Goal: Transaction & Acquisition: Purchase product/service

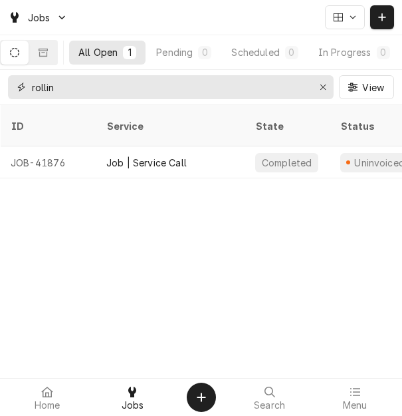
drag, startPoint x: 11, startPoint y: 83, endPoint x: -3, endPoint y: 82, distance: 14.6
click at [0, 82] on html "Jobs All Open 1 Pending 0 Scheduled 0 In Progress 0 On Hold 0 Completed 1 rolli…" at bounding box center [201, 208] width 402 height 416
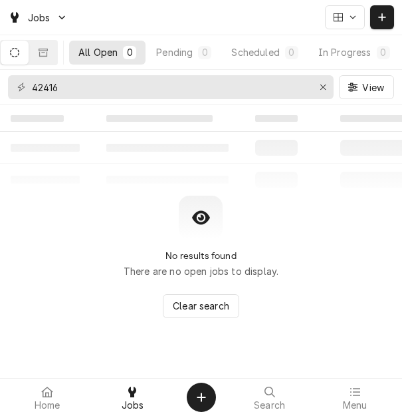
click at [29, 47] on button "Dynamic Content Wrapper" at bounding box center [15, 53] width 28 height 24
click at [43, 51] on button "Dynamic Content Wrapper" at bounding box center [43, 53] width 28 height 24
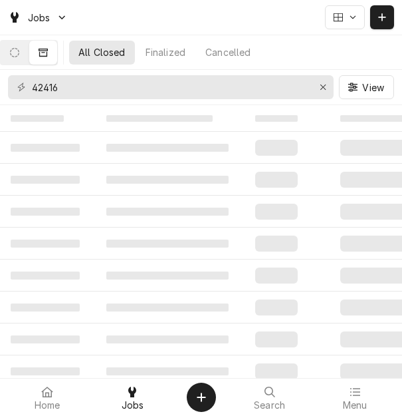
click at [48, 55] on icon "Dynamic Content Wrapper" at bounding box center [43, 52] width 9 height 9
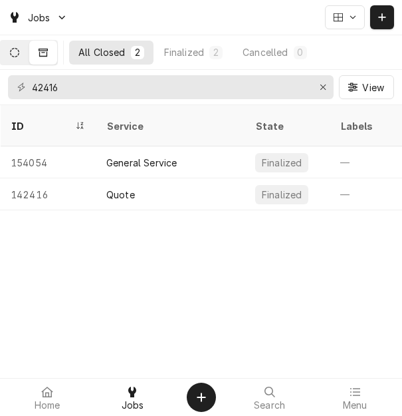
click at [19, 48] on icon "Dynamic Content Wrapper" at bounding box center [14, 52] width 9 height 9
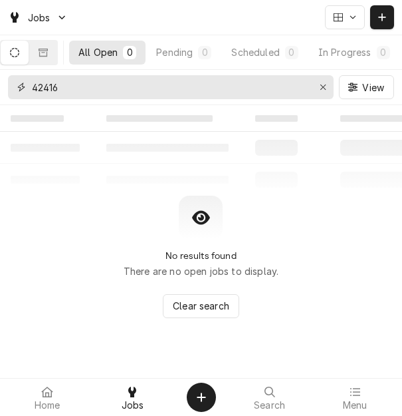
click at [91, 90] on input "42416" at bounding box center [170, 87] width 277 height 24
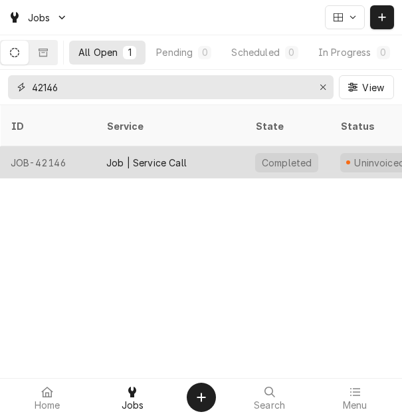
type input "42146"
click at [217, 148] on div "Job | Service Call" at bounding box center [170, 162] width 149 height 32
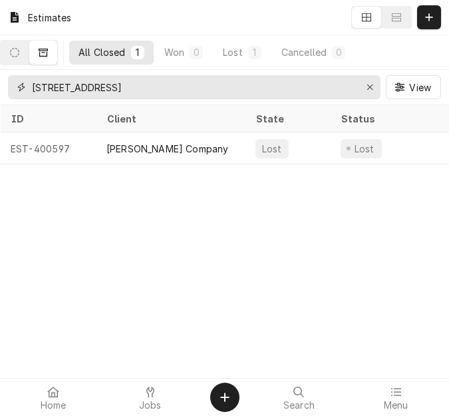
drag, startPoint x: 160, startPoint y: 89, endPoint x: 45, endPoint y: 87, distance: 114.4
click at [45, 87] on input "6791 Hwy 100" at bounding box center [193, 87] width 323 height 24
type input "6"
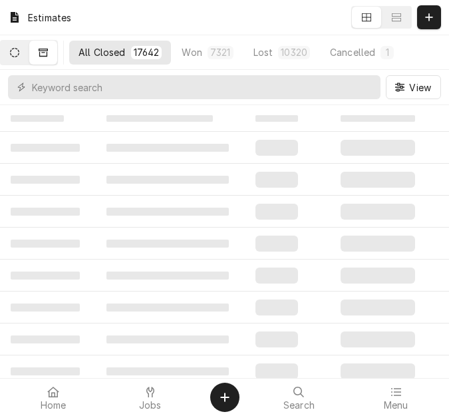
click at [29, 53] on button "Dynamic Content Wrapper" at bounding box center [15, 53] width 28 height 24
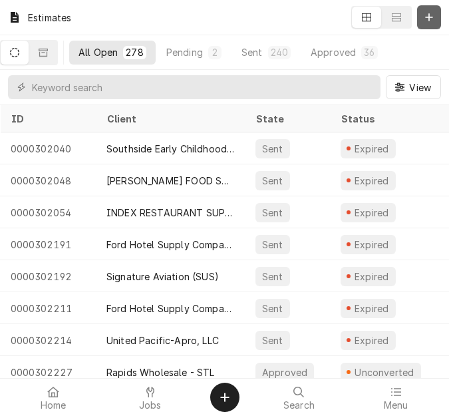
click at [434, 19] on div "Dynamic Content Wrapper" at bounding box center [428, 17] width 13 height 13
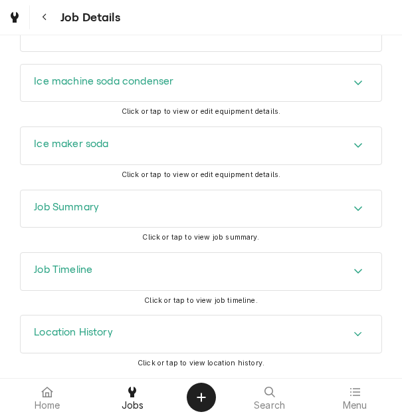
click at [106, 227] on div "Job Summary" at bounding box center [201, 208] width 361 height 37
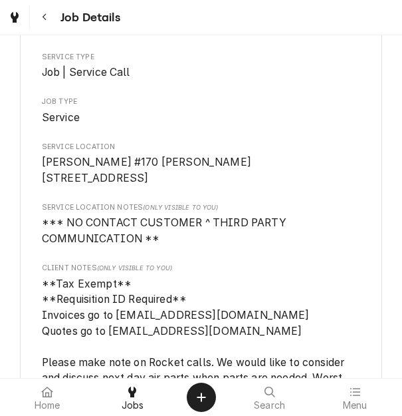
scroll to position [133, 0]
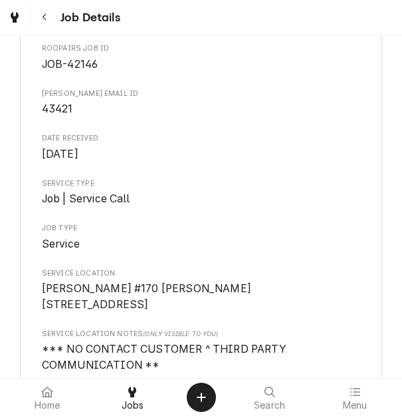
click at [62, 110] on span "43421" at bounding box center [57, 108] width 31 height 13
copy span "43421"
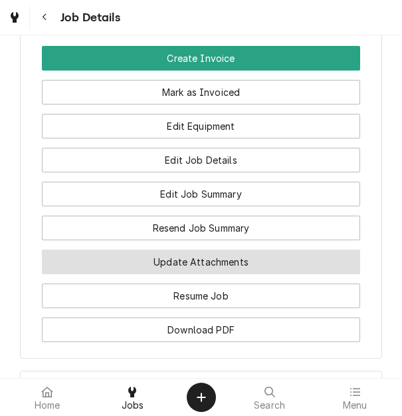
scroll to position [1596, 0]
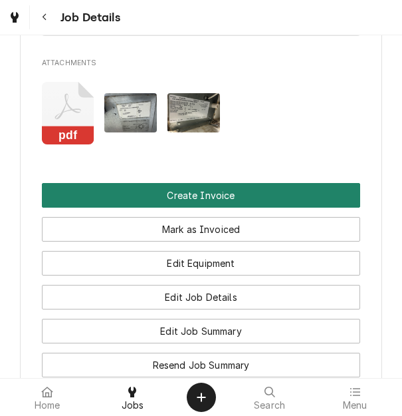
click at [180, 207] on button "Create Invoice" at bounding box center [201, 195] width 319 height 25
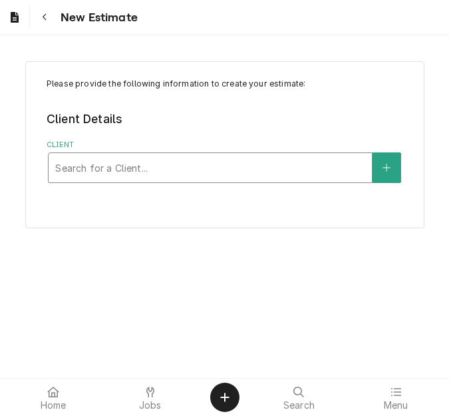
click at [123, 159] on div "Client" at bounding box center [210, 168] width 310 height 24
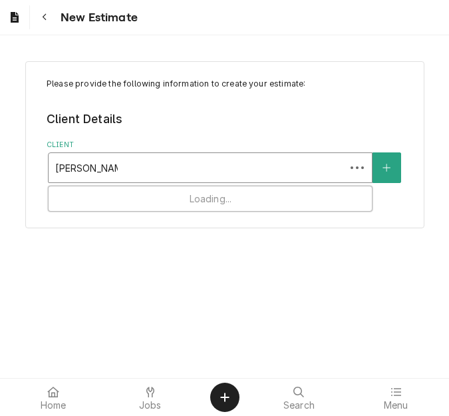
type input "vivian compan"
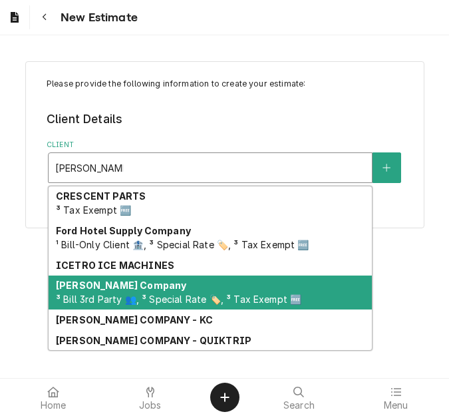
click at [106, 291] on strong "[PERSON_NAME] Company" at bounding box center [121, 284] width 130 height 11
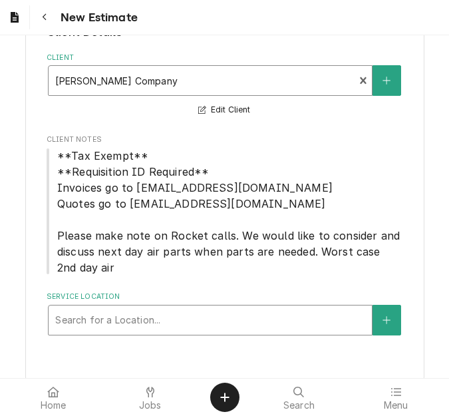
scroll to position [101, 0]
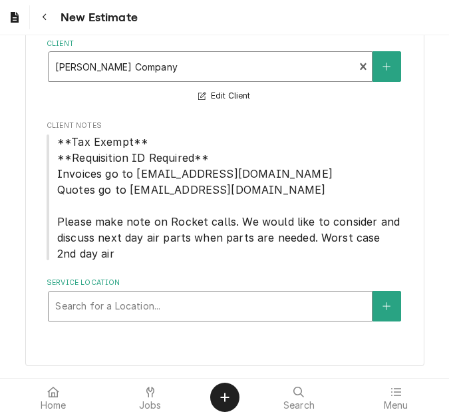
click at [114, 304] on div "Service Location" at bounding box center [210, 306] width 310 height 24
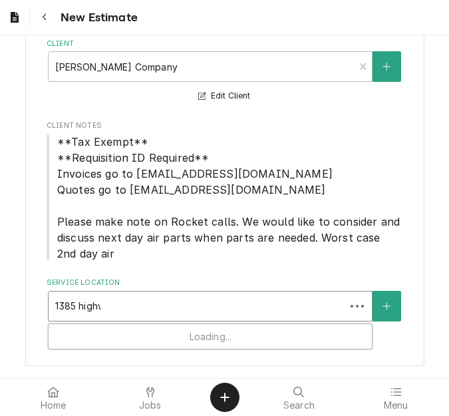
type input "1385 highway"
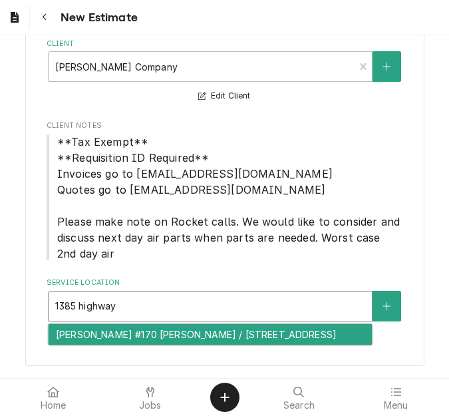
click at [116, 329] on div "McKittrick BP #170 Herman / 1385 Highway 19, Hermann, MO 65041" at bounding box center [210, 334] width 323 height 21
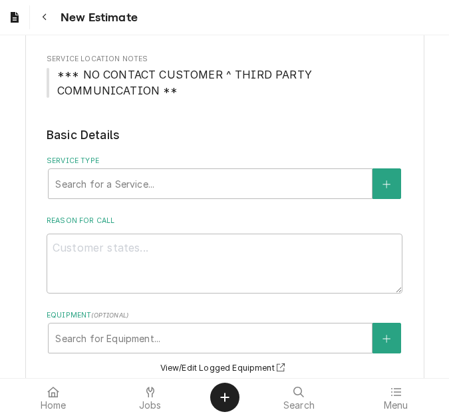
scroll to position [434, 0]
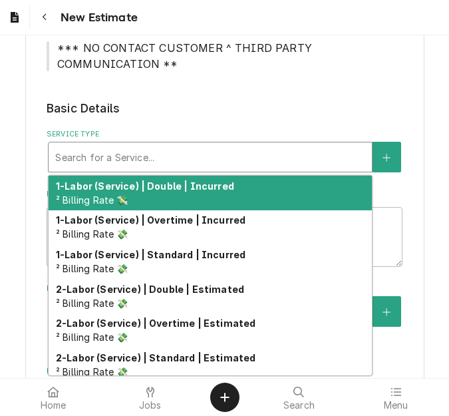
click at [132, 162] on div "Service Type" at bounding box center [210, 157] width 310 height 24
type textarea "x"
type input "s"
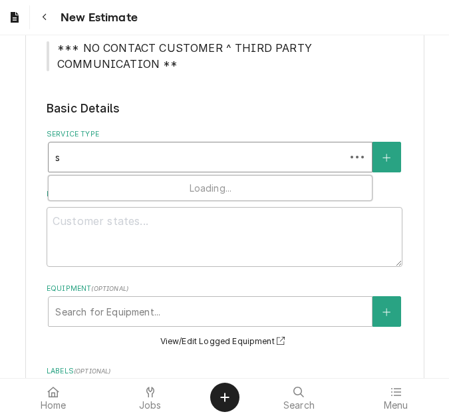
type textarea "x"
type input "se"
type textarea "x"
type input "ser"
type textarea "x"
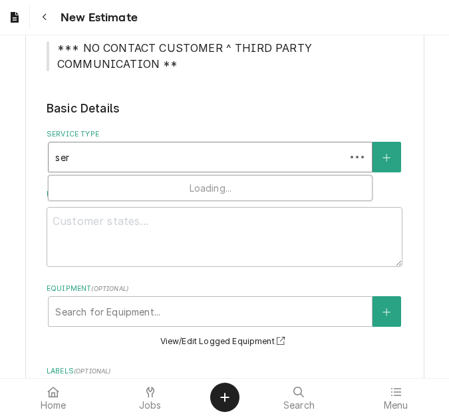
type input "serv"
type textarea "x"
type input "servi"
type textarea "x"
type input "servic"
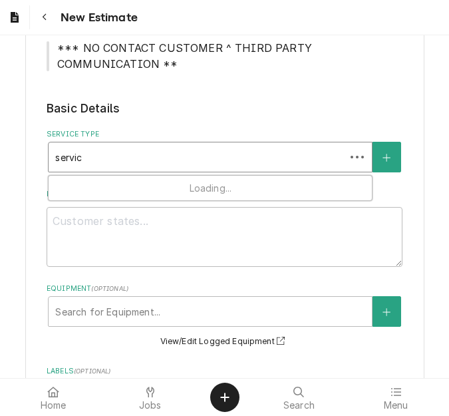
type textarea "x"
type input "service"
type textarea "x"
type input "service c"
type textarea "x"
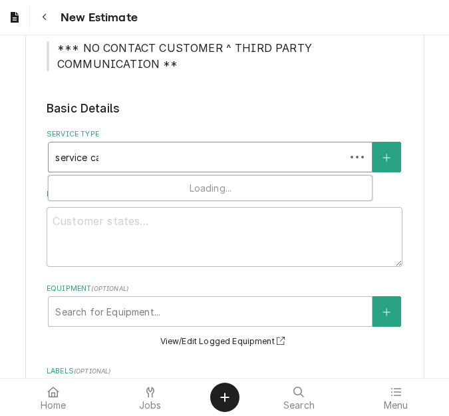
type input "service cal"
type textarea "x"
type input "service call"
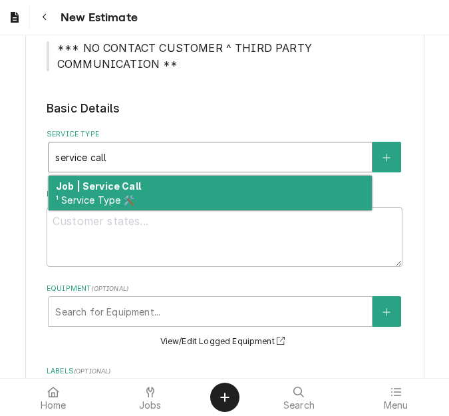
click at [132, 181] on strong "Job | Service Call" at bounding box center [98, 185] width 85 height 11
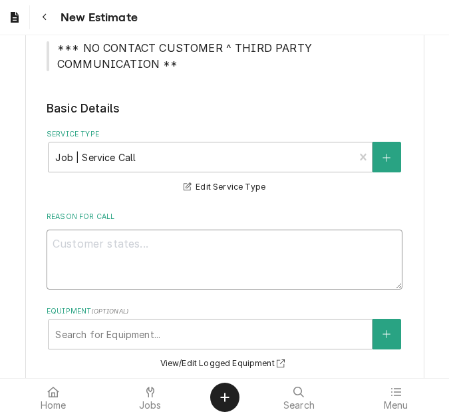
click at [84, 287] on textarea "Reason For Call" at bounding box center [225, 259] width 356 height 60
type textarea "x"
type textarea "Q"
type textarea "x"
type textarea "Qu"
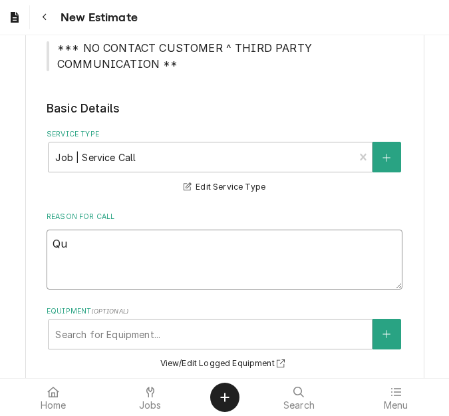
type textarea "x"
type textarea "Quo"
type textarea "x"
type textarea "Quot"
type textarea "x"
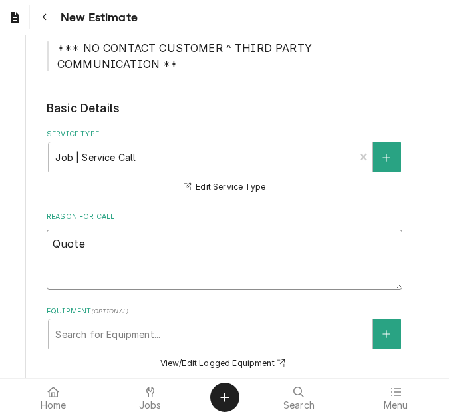
type textarea "Quote"
type textarea "x"
type textarea "Quote t"
type textarea "x"
type textarea "Quote to"
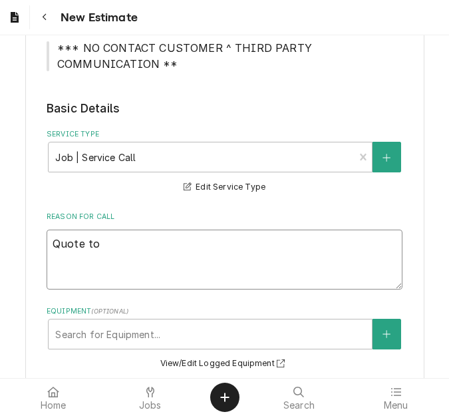
type textarea "x"
type textarea "Quote to r"
type textarea "x"
type textarea "Quote to rep"
type textarea "x"
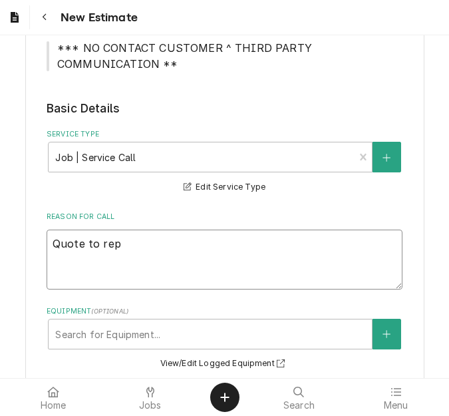
type textarea "Quote to repl"
type textarea "x"
type textarea "Quote to repla"
type textarea "x"
type textarea "Quote to replac"
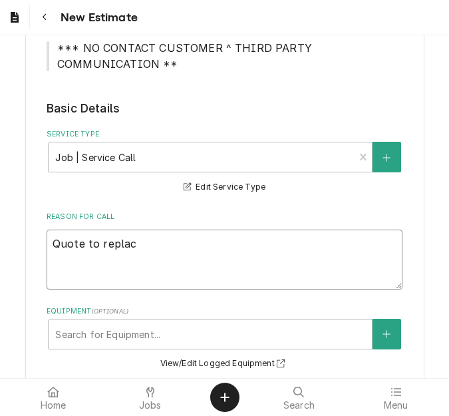
type textarea "x"
type textarea "Quote to replace"
type textarea "x"
type textarea "Quote to replace"
type textarea "x"
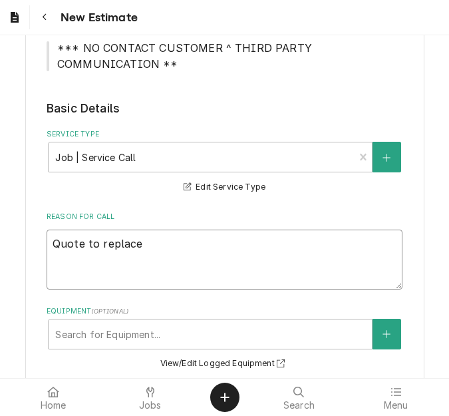
type textarea "Quote to replace d"
type textarea "x"
type textarea "Quote to replace do"
type textarea "x"
type textarea "Quote to replace don"
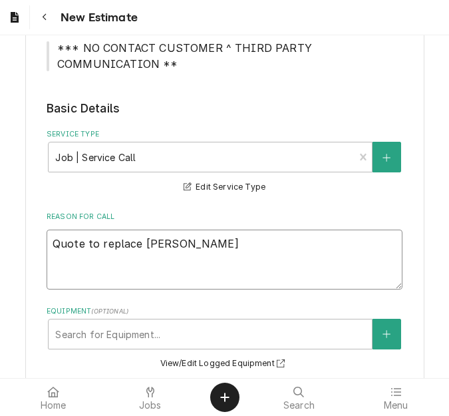
type textarea "x"
type textarea "Quote to replace do"
type textarea "x"
type textarea "Quote to replace d"
type textarea "x"
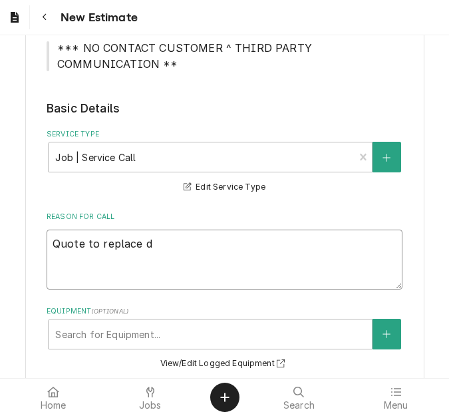
type textarea "Quote to replace"
type textarea "x"
type textarea "Quote to replace co"
type textarea "x"
type textarea "Quote to replace con"
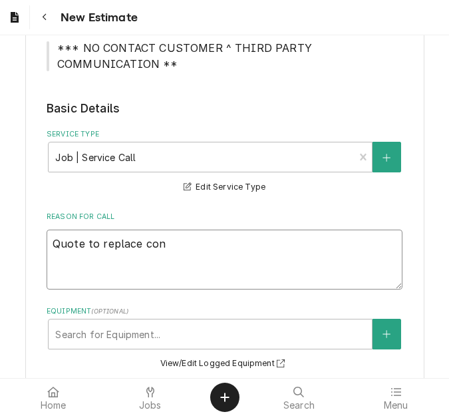
type textarea "x"
type textarea "Quote to replace cond"
type textarea "x"
type textarea "Quote to replace conde"
type textarea "x"
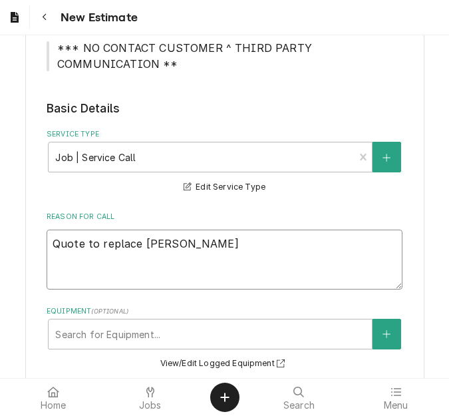
type textarea "Quote to replace conden"
type textarea "x"
type textarea "Quote to replace condens"
type textarea "x"
type textarea "Quote to replace condense"
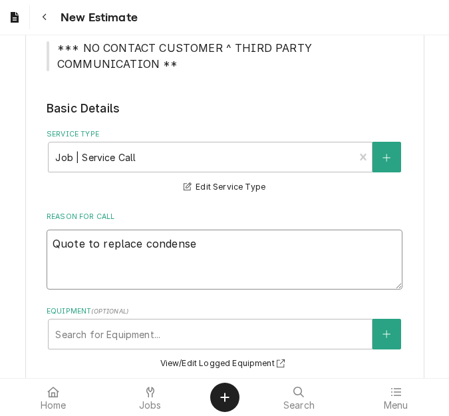
type textarea "x"
type textarea "Quote to replace condenser"
type textarea "x"
type textarea "Quote to replace condenser"
type textarea "x"
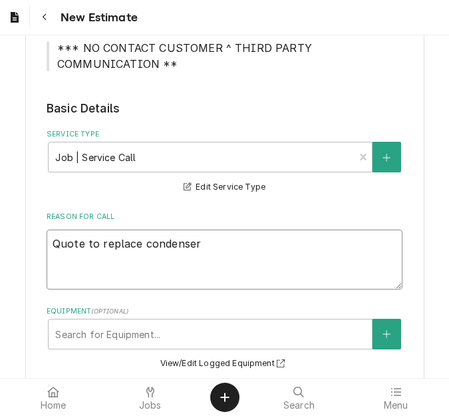
type textarea "Quote to replace condenser f"
type textarea "x"
type textarea "Quote to replace condenser fan"
type textarea "x"
type textarea "Quote to replace condenser fan"
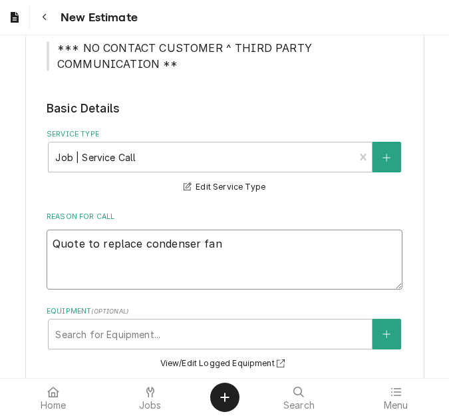
type textarea "x"
type textarea "Quote to replace condenser fan m"
type textarea "x"
type textarea "Quote to replace condenser fan mo"
type textarea "x"
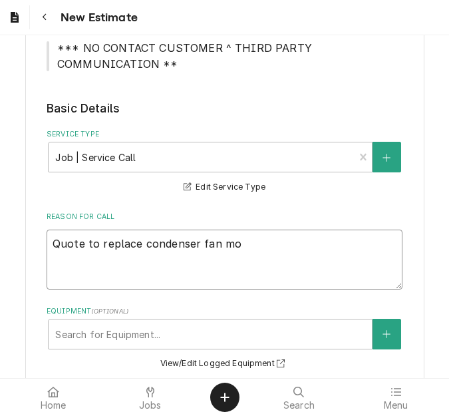
type textarea "Quote to replace condenser fan mot"
type textarea "x"
type textarea "Quote to replace condenser fan moto"
type textarea "x"
type textarea "Quote to replace condenser fan motor"
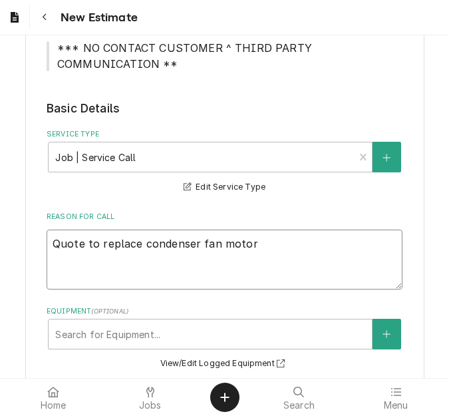
type textarea "x"
type textarea "Quote to replace condenser fan motor"
type textarea "x"
type textarea "Quote to replace condenser fan motor o"
type textarea "x"
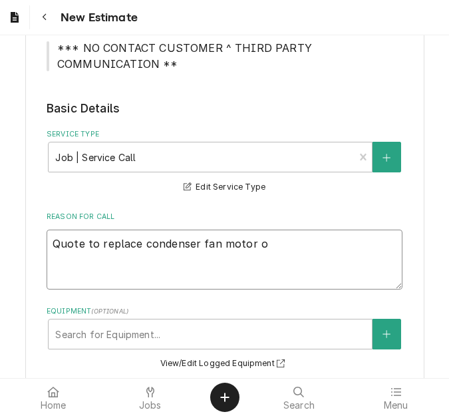
type textarea "Quote to replace condenser fan motor on"
type textarea "x"
type textarea "Quote to replace condenser fan motor on"
type textarea "x"
type textarea "Quote to replace condenser fan motor on M"
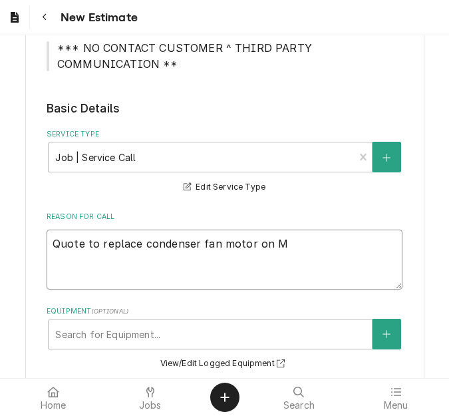
type textarea "x"
type textarea "Quote to replace condenser fan motor on Ma"
type textarea "x"
type textarea "Quote to replace condenser fan motor on Man"
type textarea "x"
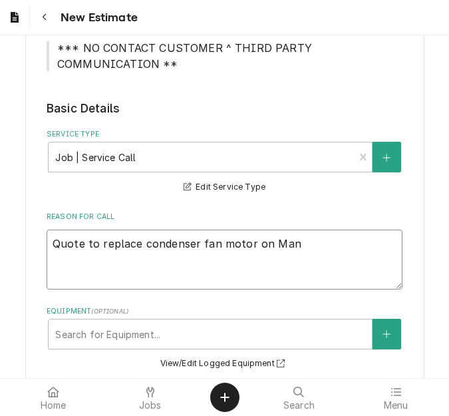
type textarea "Quote to replace condenser fan motor on Mani"
type textarea "x"
type textarea "Quote to replace condenser fan motor on Manit"
type textarea "x"
type textarea "Quote to replace condenser fan motor on Manito"
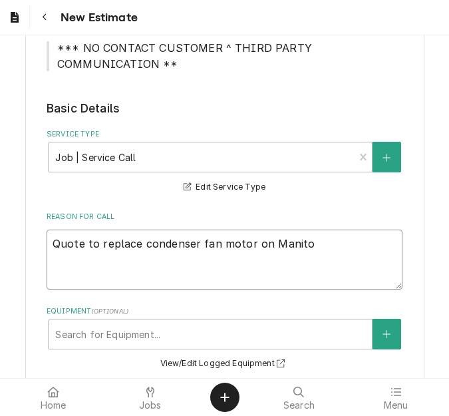
type textarea "x"
type textarea "Quote to replace condenser fan motor on Manitow"
type textarea "x"
type textarea "Quote to replace condenser fan motor on Manitowo"
type textarea "x"
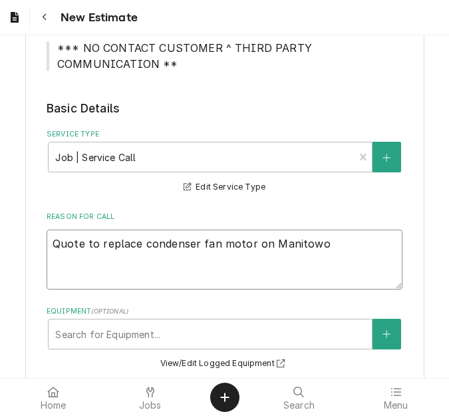
type textarea "Quote to replace condenser fan motor on Manitowoc"
type textarea "x"
type textarea "Quote to replace condenser fan motor on Manitowoc"
type textarea "x"
type textarea "Quote to replace condenser fan motor on Manitowoc I"
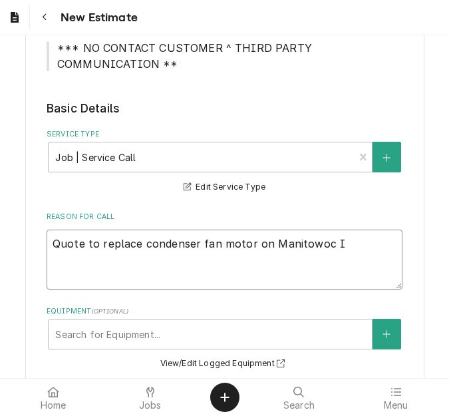
type textarea "x"
type textarea "Quote to replace condenser fan motor on Manitowoc Ic"
type textarea "x"
type textarea "Quote to replace condenser fan motor on Manitowoc Ice"
type textarea "x"
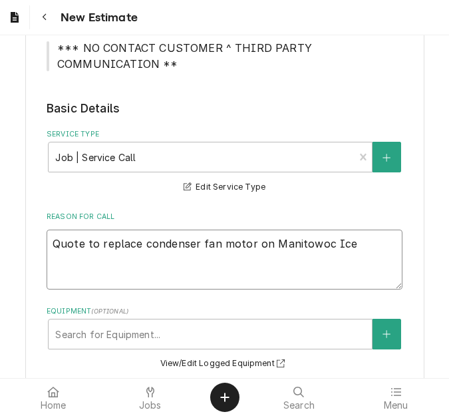
type textarea "Quote to replace condenser fan motor on Manitowoc Ice m"
type textarea "x"
type textarea "Quote to replace condenser fan motor on Manitowoc Ice"
type textarea "x"
type textarea "Quote to replace condenser fan motor on Manitowoc Ice M"
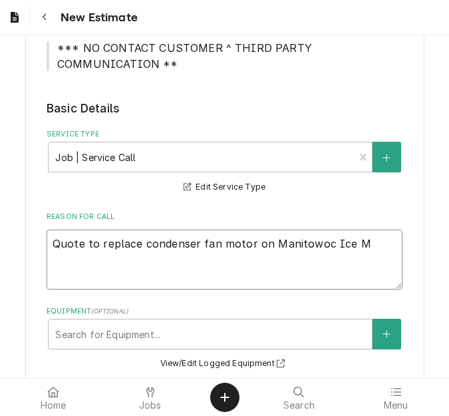
type textarea "x"
type textarea "Quote to replace condenser fan motor on Manitowoc Ice Ma"
type textarea "x"
type textarea "Quote to replace condenser fan motor on Manitowoc Ice Mac"
type textarea "x"
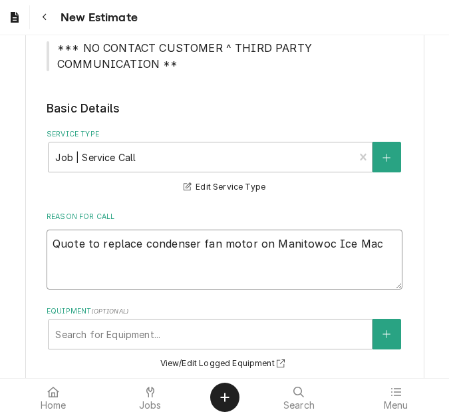
type textarea "Quote to replace condenser fan motor on Manitowoc Ice Mach"
type textarea "x"
type textarea "Quote to replace condenser fan motor on Manitowoc Ice Machi"
type textarea "x"
type textarea "Quote to replace condenser fan motor on Manitowoc Ice Machin"
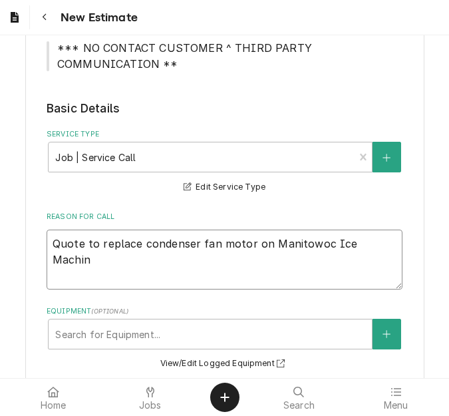
type textarea "x"
type textarea "Quote to replace condenser fan motor on Manitowoc Ice Machine"
type textarea "x"
type textarea "Quote to replace condenser fan motor on Manitowoc Ice Machine"
type textarea "x"
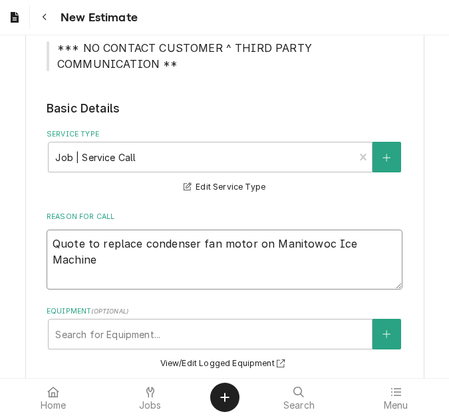
type textarea "Quote to replace condenser fan motor on Manitowoc Ice Machine /"
type textarea "x"
type textarea "Quote to replace condenser fan motor on Manitowoc Ice Machine /"
type textarea "x"
type textarea "Quote to replace condenser fan motor on Manitowoc Ice Machine / M"
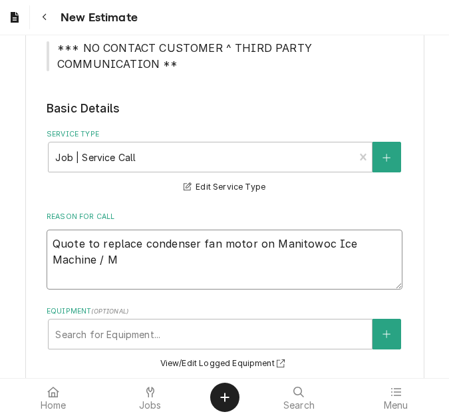
type textarea "x"
type textarea "Quote to replace condenser fan motor on Manitowoc Ice Machine / Mod"
type textarea "x"
type textarea "Quote to replace condenser fan motor on Manitowoc Ice Machine / Mode"
type textarea "x"
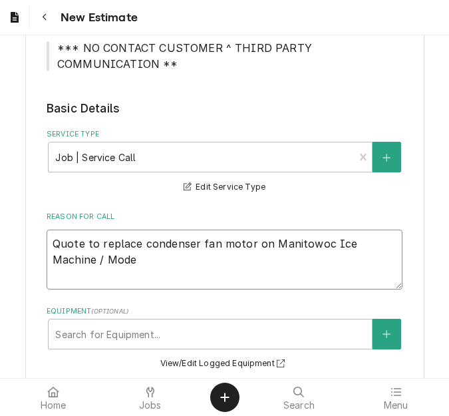
type textarea "Quote to replace condenser fan motor on Manitowoc Ice Machine / Model"
type textarea "x"
type textarea "Quote to replace condenser fan motor on Manitowoc Ice Machine / Model:"
type textarea "x"
type textarea "Quote to replace condenser fan motor on Manitowoc Ice Machine / Model:"
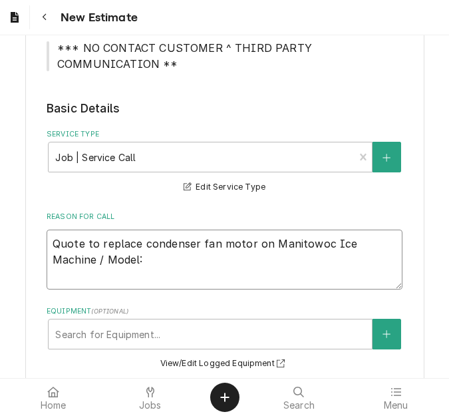
type textarea "x"
type textarea "Quote to replace condenser fan motor on Manitowoc Ice Machine / Model: S"
type textarea "x"
type textarea "Quote to replace condenser fan motor on Manitowoc Ice Machine / Model: SY"
type textarea "x"
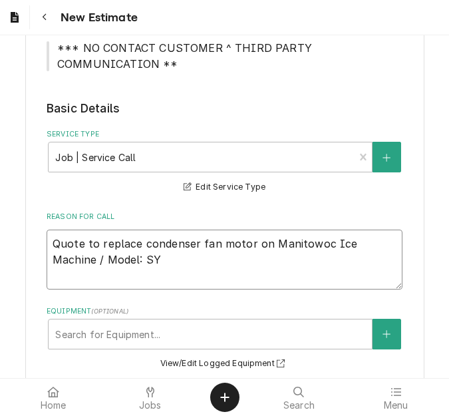
type textarea "Quote to replace condenser fan motor on Manitowoc Ice Machine / Model: SY0"
type textarea "x"
type textarea "Quote to replace condenser fan motor on Manitowoc Ice Machine / Model: SY06"
type textarea "x"
type textarea "Quote to replace condenser fan motor on Manitowoc Ice Machine / Model: SY069"
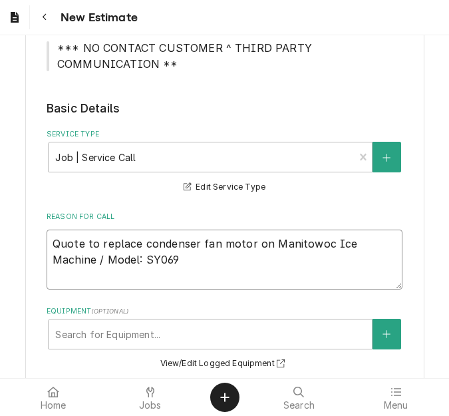
type textarea "x"
type textarea "Quote to replace condenser fan motor on Manitowoc Ice Machine / Model: SY0694"
type textarea "x"
type textarea "Quote to replace condenser fan motor on Manitowoc Ice Machine / Model: SY0694N"
type textarea "x"
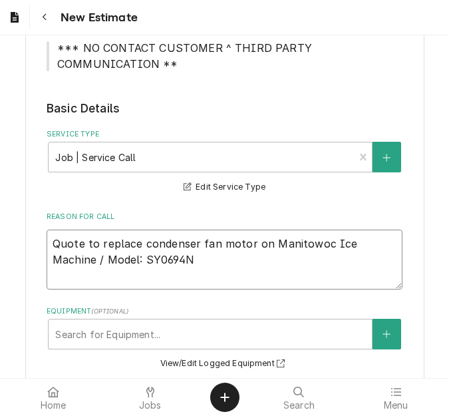
type textarea "Quote to replace condenser fan motor on Manitowoc Ice Machine / Model: SY0694N"
type textarea "x"
type textarea "Quote to replace condenser fan motor on Manitowoc Ice Machine / Model: SY0694N /"
type textarea "x"
type textarea "Quote to replace condenser fan motor on Manitowoc Ice Machine / Model: SY0694N …"
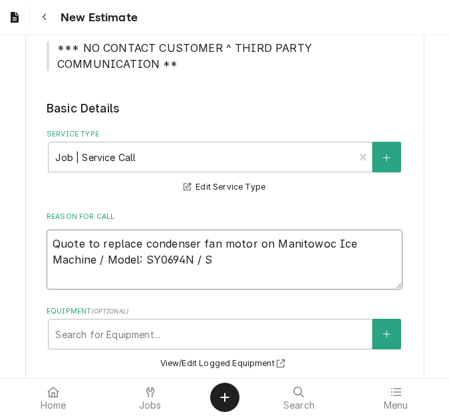
type textarea "x"
type textarea "Quote to replace condenser fan motor on Manitowoc Ice Machine / Model: SY0694N …"
type textarea "x"
type textarea "Quote to replace condenser fan motor on Manitowoc Ice Machine / Model: SY0694N …"
type textarea "x"
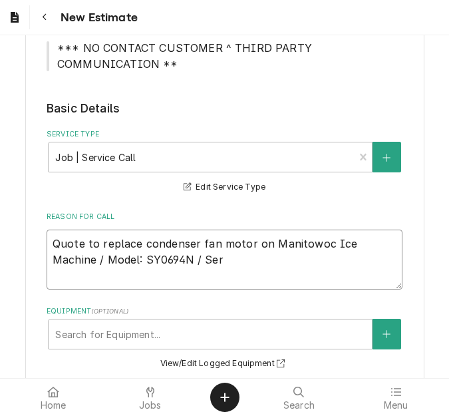
type textarea "Quote to replace condenser fan motor on Manitowoc Ice Machine / Model: SY0694N …"
type textarea "x"
type textarea "Quote to replace condenser fan motor on Manitowoc Ice Machine / Model: SY0694N …"
type textarea "x"
type textarea "Quote to replace condenser fan motor on Manitowoc Ice Machine / Model: SY0694N …"
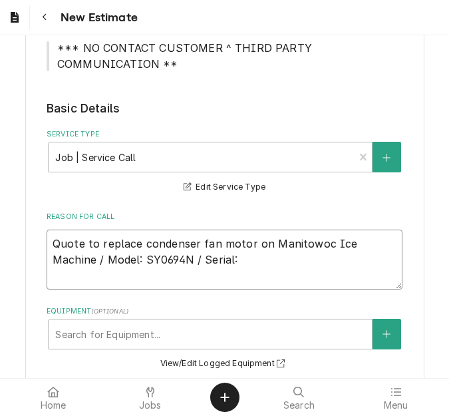
type textarea "x"
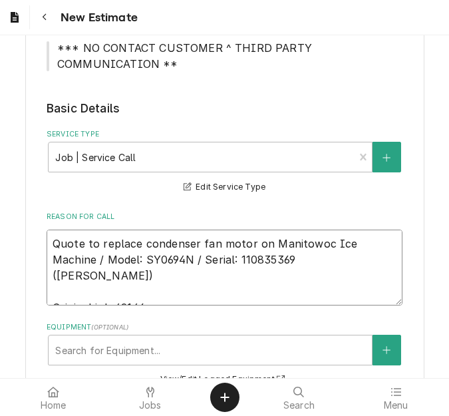
drag, startPoint x: 242, startPoint y: 259, endPoint x: 11, endPoint y: 224, distance: 233.3
click at [11, 224] on div "Please provide the following information to create your estimate: Client Detail…" at bounding box center [224, 333] width 449 height 1435
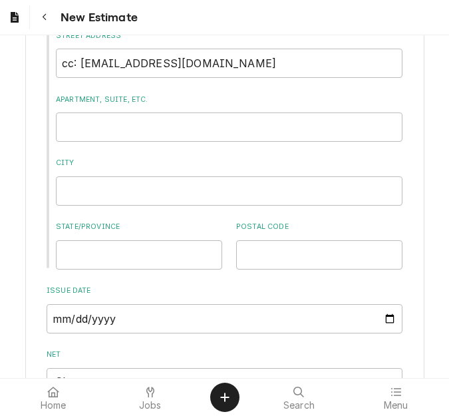
scroll to position [1106, 0]
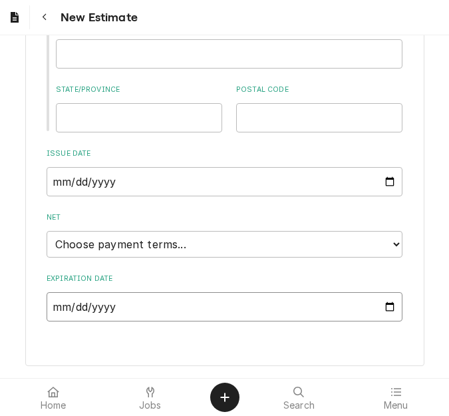
click at [387, 307] on input "Expiration Date" at bounding box center [225, 306] width 356 height 29
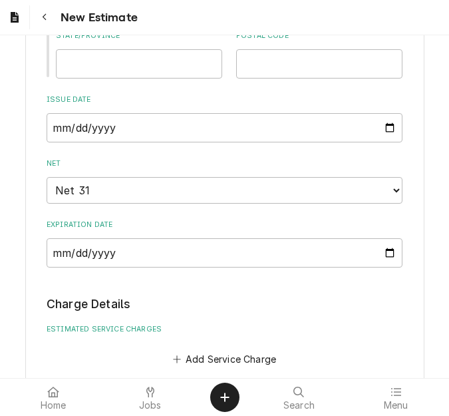
scroll to position [1311, 0]
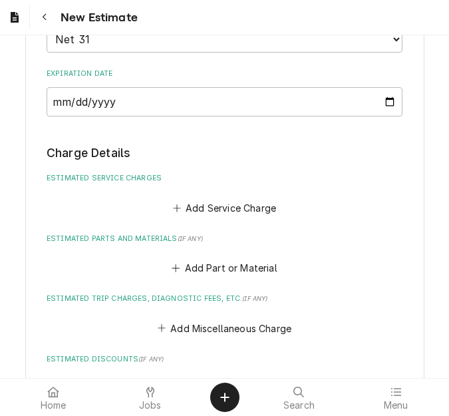
click at [193, 218] on fieldset "Charge Details Estimated Service Charges Add Service Charge Estimated Parts and…" at bounding box center [225, 389] width 356 height 490
click at [193, 206] on button "Add Service Charge" at bounding box center [224, 207] width 108 height 19
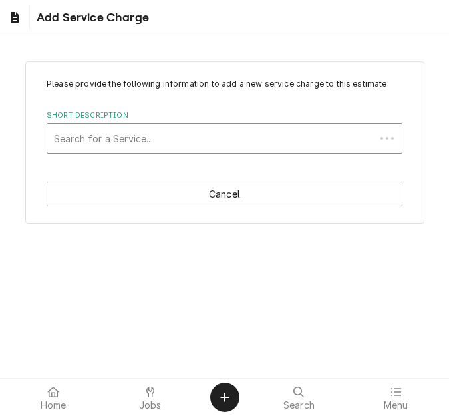
click at [118, 132] on div "Short Description" at bounding box center [211, 138] width 315 height 24
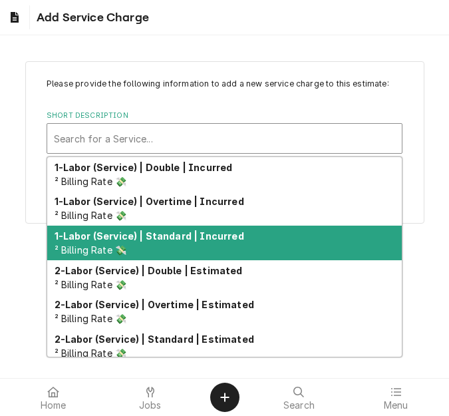
click at [140, 247] on div "1-Labor (Service) | Standard | Incurred ² Billing Rate 💸" at bounding box center [224, 242] width 354 height 35
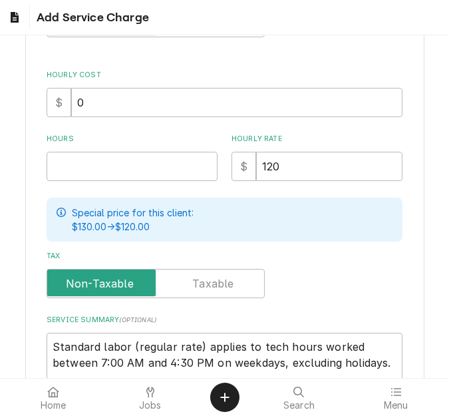
scroll to position [380, 0]
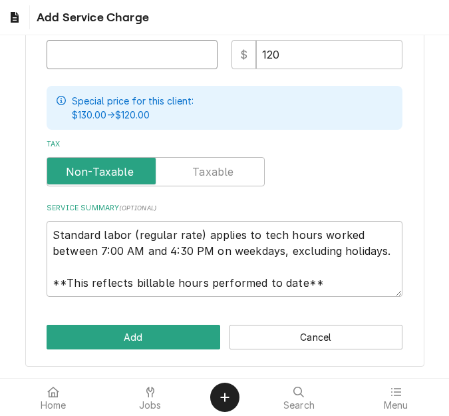
click at [103, 59] on input "Hours" at bounding box center [132, 54] width 171 height 29
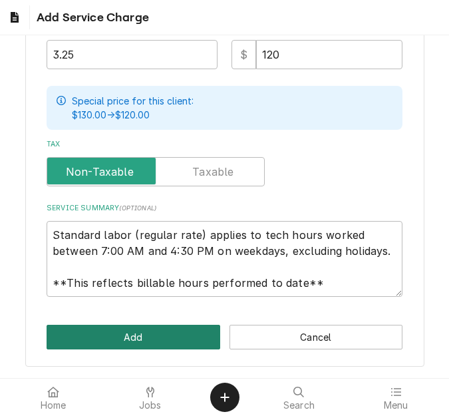
click at [114, 341] on button "Add" at bounding box center [134, 336] width 174 height 25
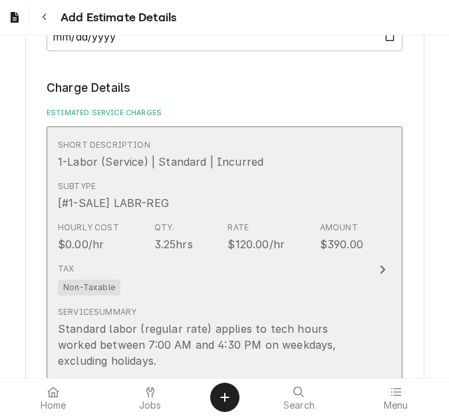
scroll to position [1495, 0]
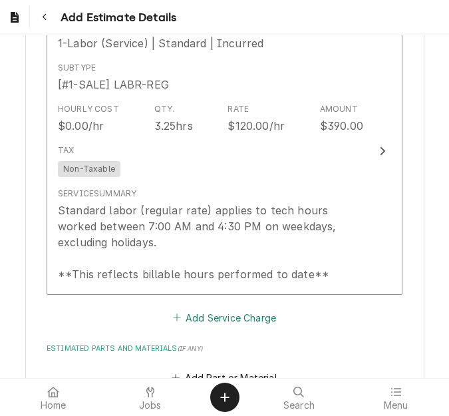
click at [203, 324] on button "Add Service Charge" at bounding box center [224, 317] width 108 height 19
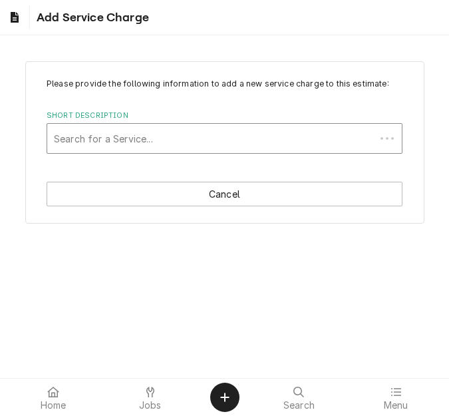
click at [170, 129] on div "Short Description" at bounding box center [211, 138] width 315 height 24
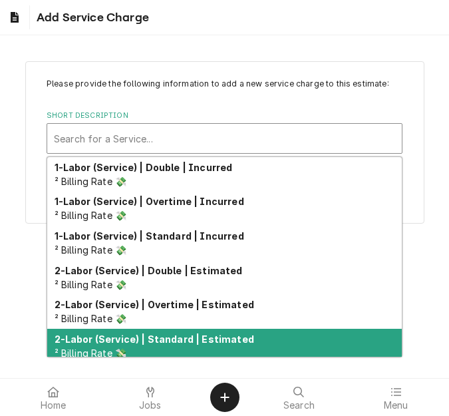
click at [176, 334] on strong "2-Labor (Service) | Standard | Estimated" at bounding box center [154, 338] width 199 height 11
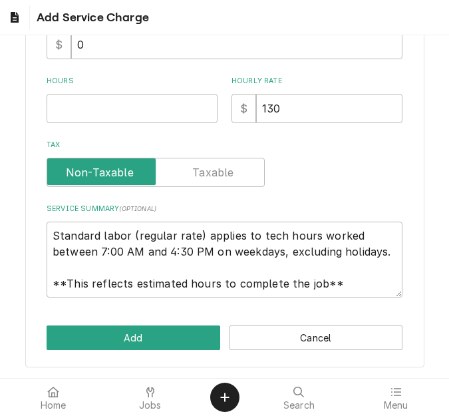
scroll to position [322, 0]
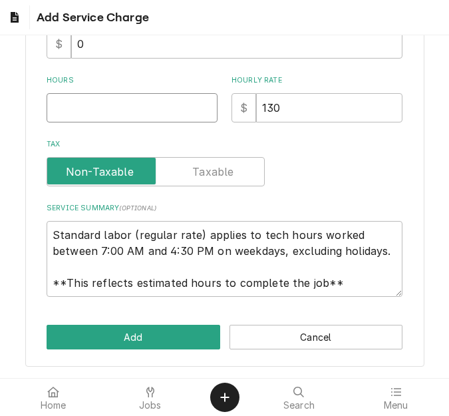
click at [90, 109] on input "Hours" at bounding box center [132, 107] width 171 height 29
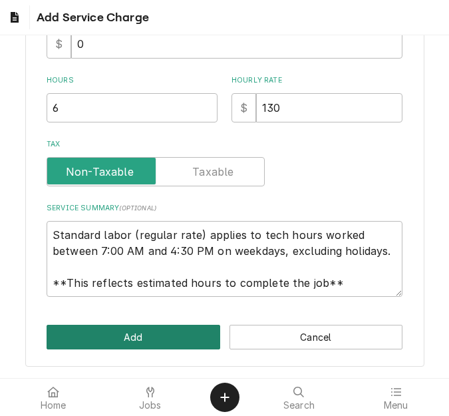
click at [148, 328] on button "Add" at bounding box center [134, 336] width 174 height 25
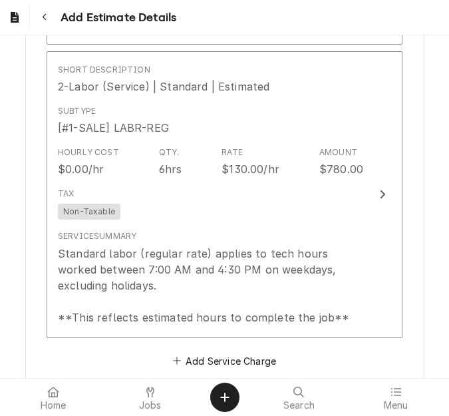
scroll to position [1878, 0]
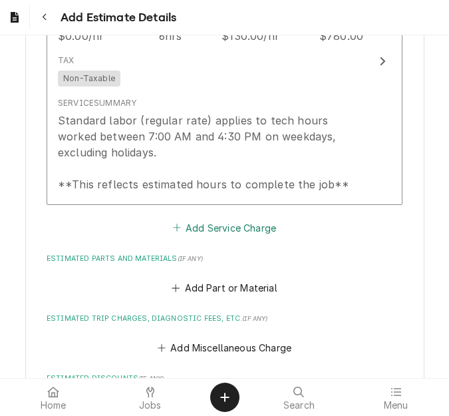
click at [188, 224] on button "Add Service Charge" at bounding box center [224, 227] width 108 height 19
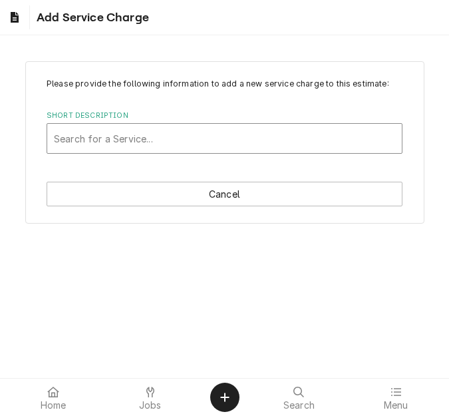
click at [132, 141] on div "Short Description" at bounding box center [224, 138] width 341 height 24
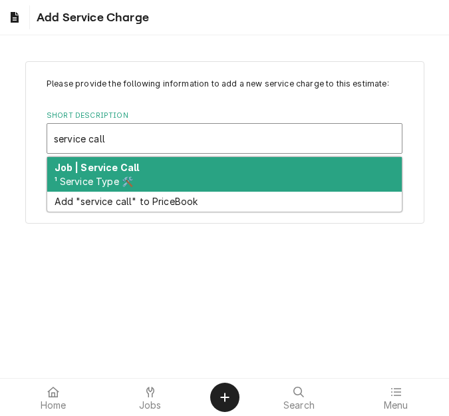
click at [135, 179] on div "Job | Service Call ¹ Service Type 🛠️" at bounding box center [224, 174] width 354 height 35
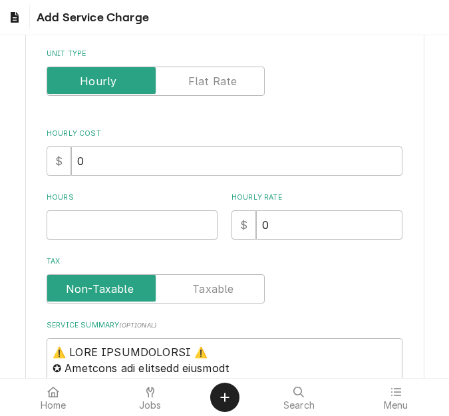
scroll to position [266, 0]
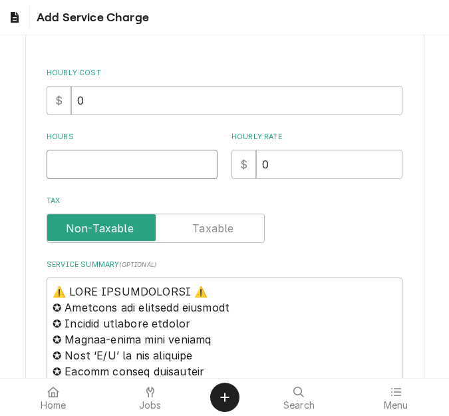
click at [78, 176] on input "Hours" at bounding box center [132, 164] width 171 height 29
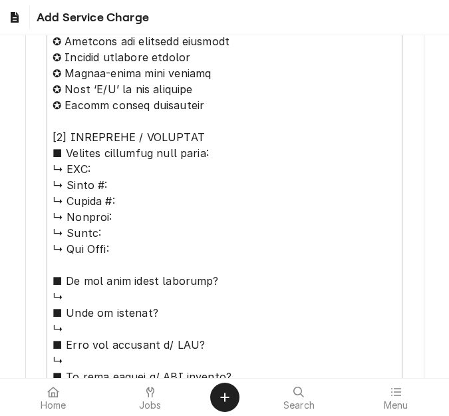
scroll to position [465, 0]
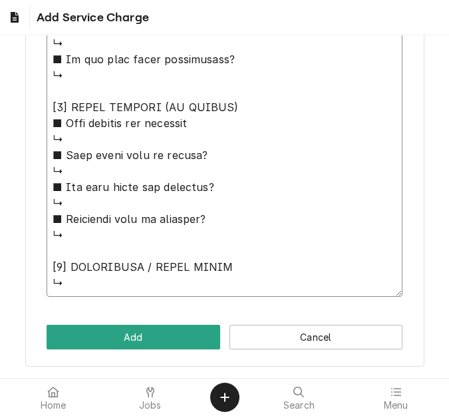
drag, startPoint x: 50, startPoint y: 92, endPoint x: 197, endPoint y: 418, distance: 357.1
click at [197, 415] on html "Add Service Charge Please provide the following information to add a new servic…" at bounding box center [224, 208] width 449 height 416
paste textarea "Quote to replace condenser fan motor on Manitowoc Ice Machine / Model: SY0694N …"
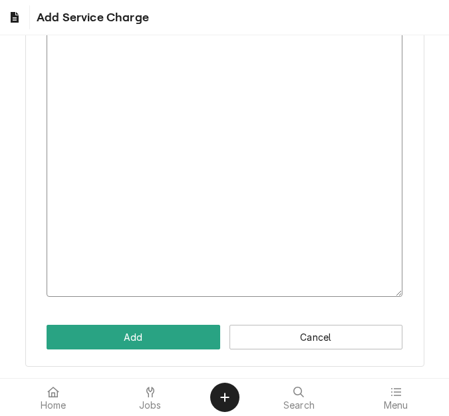
scroll to position [275, 0]
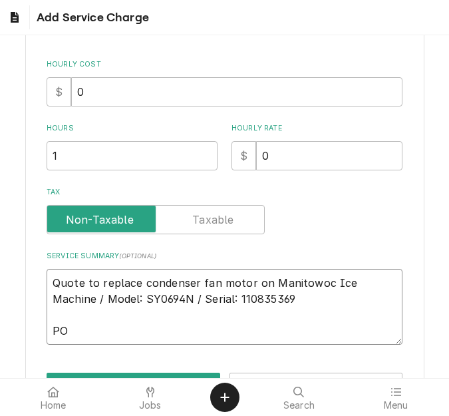
click at [106, 327] on textarea "Quote to replace condenser fan motor on Manitowoc Ice Machine / Model: SY0694N …" at bounding box center [225, 307] width 356 height 76
paste textarea "43421"
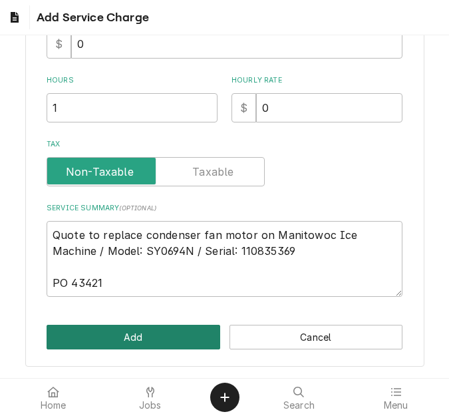
click at [114, 343] on button "Add" at bounding box center [134, 336] width 174 height 25
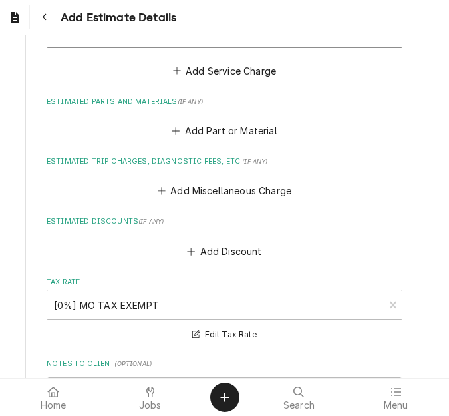
scroll to position [2343, 0]
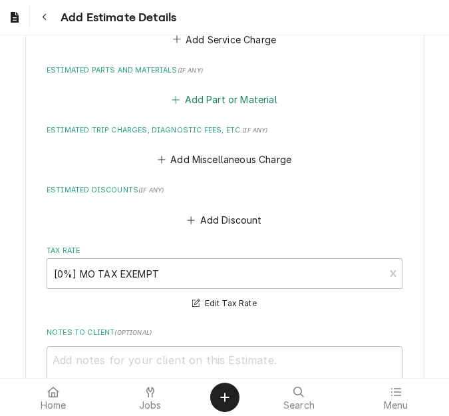
click at [195, 102] on button "Add Part or Material" at bounding box center [225, 99] width 110 height 19
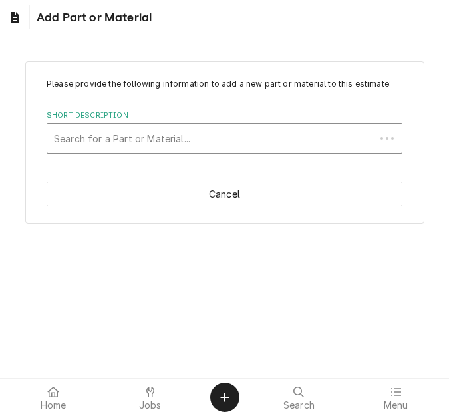
click at [96, 134] on div "Short Description" at bounding box center [211, 138] width 315 height 24
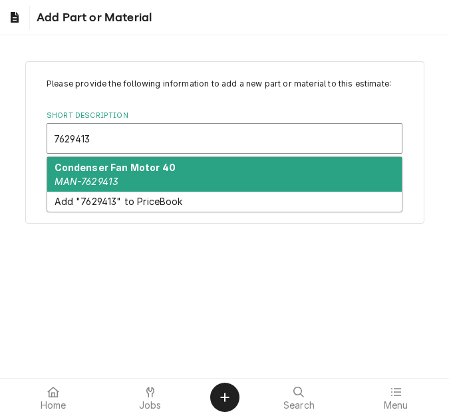
click at [107, 170] on strong "Condenser Fan Motor 40" at bounding box center [116, 167] width 122 height 11
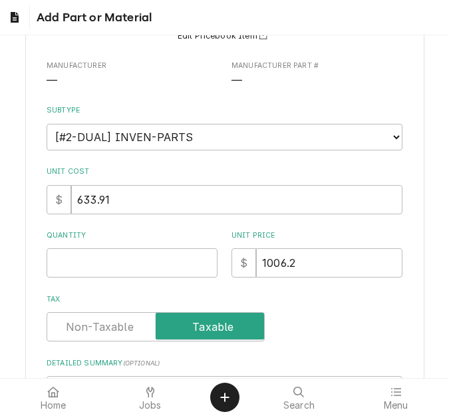
scroll to position [133, 0]
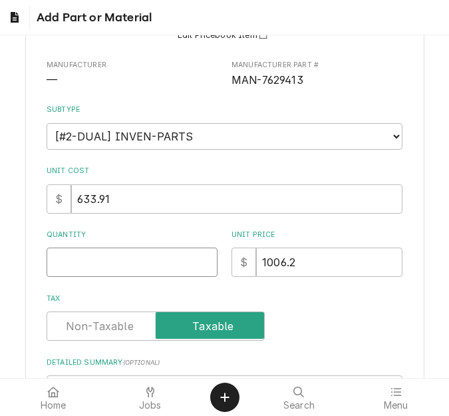
click at [88, 262] on input "Quantity" at bounding box center [132, 261] width 171 height 29
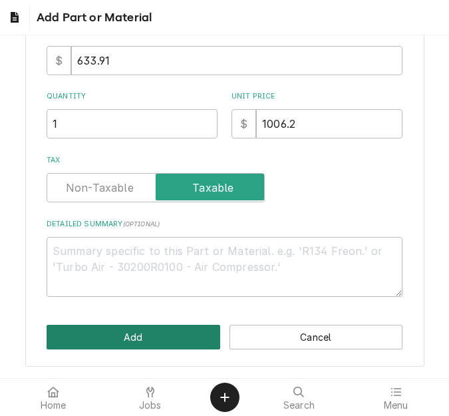
click at [100, 331] on button "Add" at bounding box center [134, 336] width 174 height 25
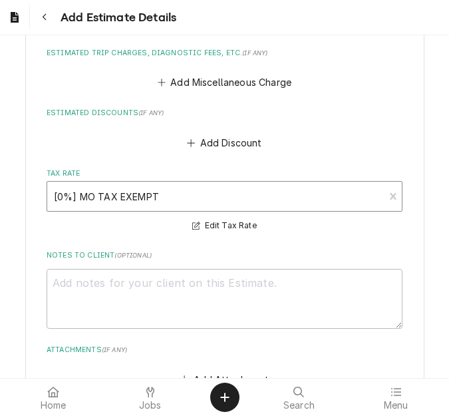
scroll to position [2650, 0]
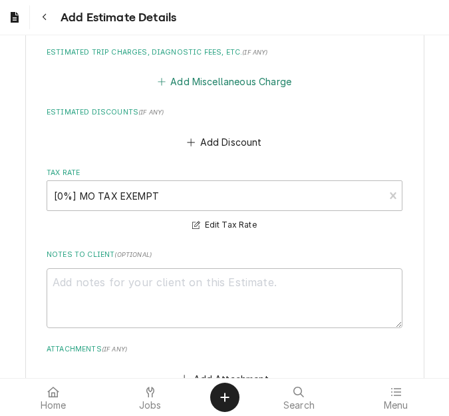
click at [185, 84] on button "Add Miscellaneous Charge" at bounding box center [224, 81] width 138 height 19
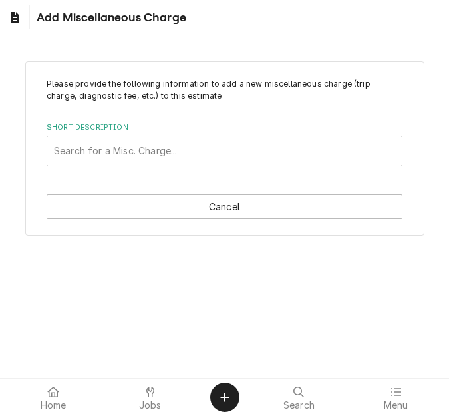
click at [123, 148] on div "Short Description" at bounding box center [224, 151] width 341 height 24
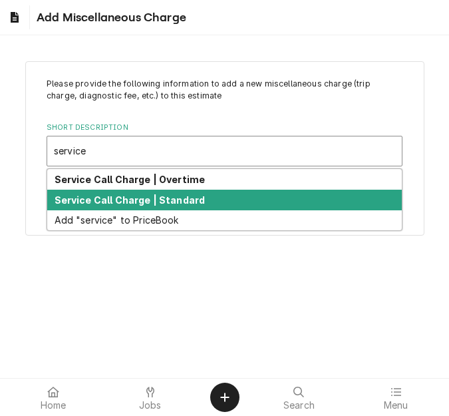
click at [128, 201] on strong "Service Call Charge | Standard" at bounding box center [130, 199] width 151 height 11
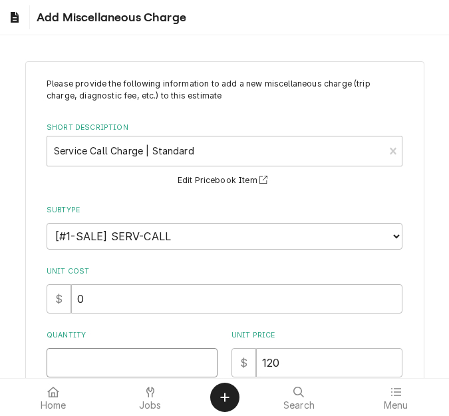
click at [84, 359] on input "Quantity" at bounding box center [132, 362] width 171 height 29
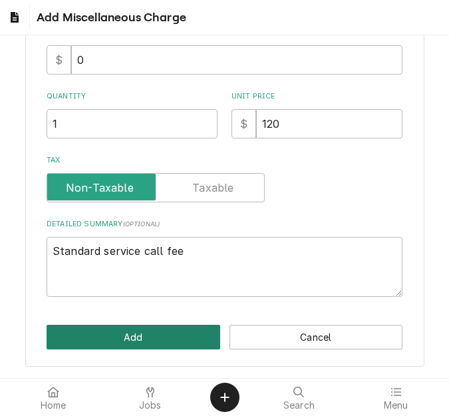
click at [106, 331] on button "Add" at bounding box center [134, 336] width 174 height 25
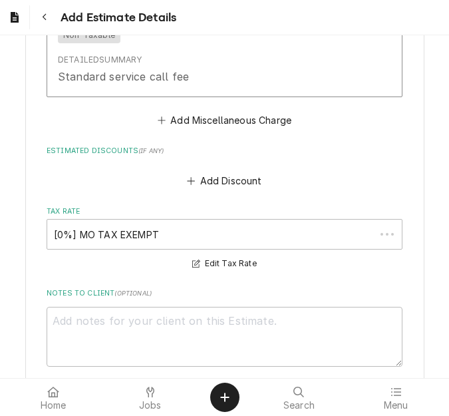
scroll to position [2841, 0]
click at [189, 126] on button "Add Miscellaneous Charge" at bounding box center [224, 120] width 138 height 19
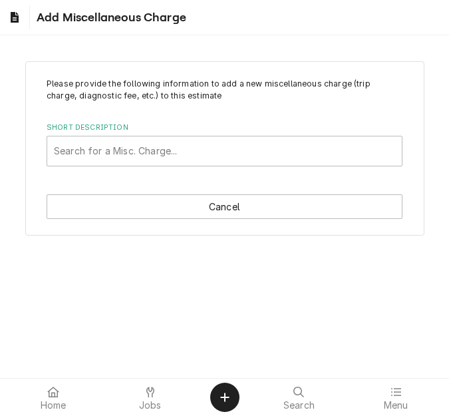
click at [134, 156] on div "Short Description" at bounding box center [224, 151] width 341 height 24
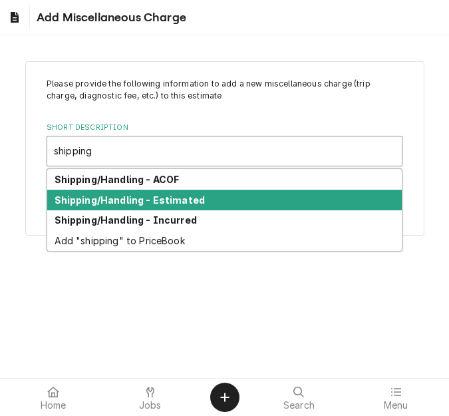
click at [134, 196] on strong "Shipping/Handling - Estimated" at bounding box center [130, 199] width 151 height 11
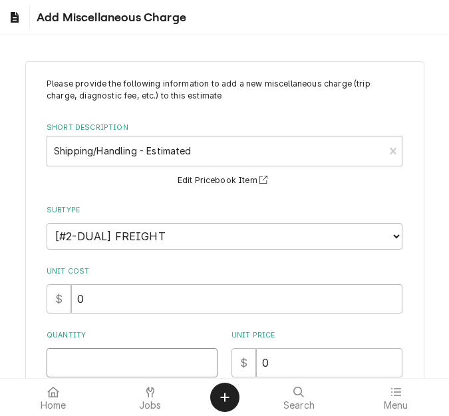
click at [86, 358] on input "Quantity" at bounding box center [132, 362] width 171 height 29
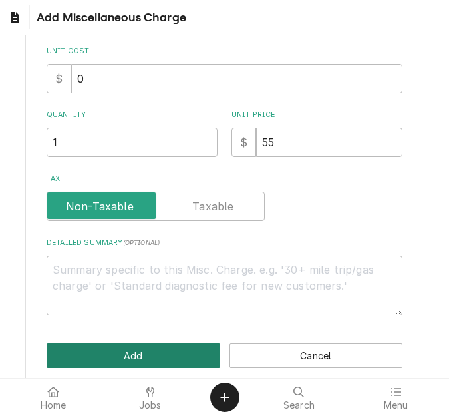
click at [86, 358] on button "Add" at bounding box center [134, 355] width 174 height 25
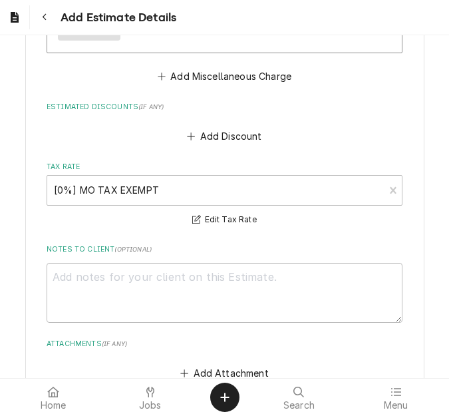
scroll to position [3339, 0]
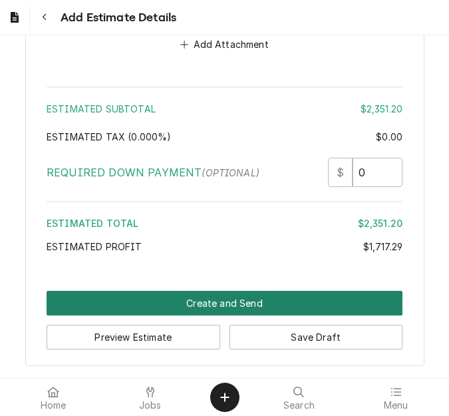
click at [212, 298] on button "Create and Send" at bounding box center [225, 303] width 356 height 25
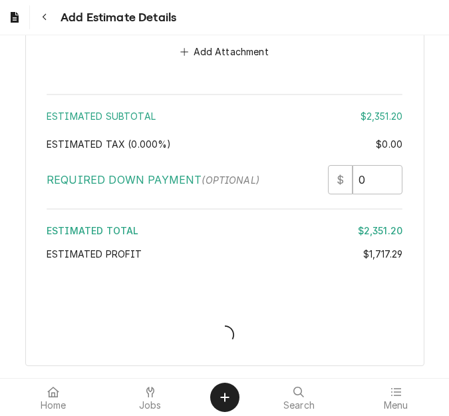
scroll to position [3394, 0]
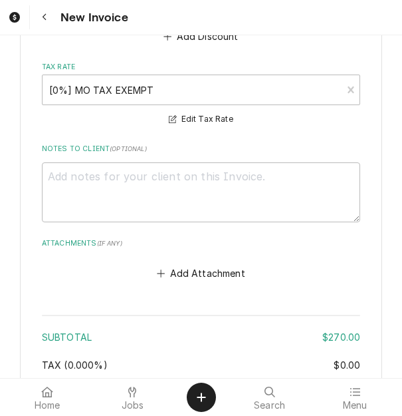
scroll to position [3724, 0]
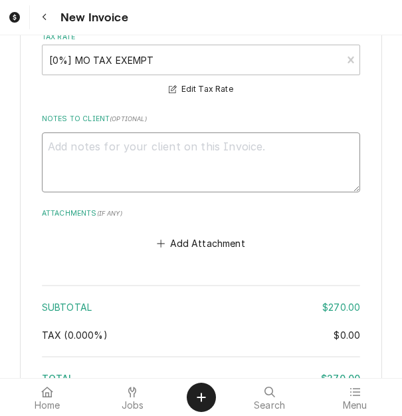
click at [188, 192] on textarea "Notes to Client ( optional )" at bounding box center [201, 162] width 319 height 60
type textarea "x"
type textarea "q"
type textarea "x"
type textarea "qu"
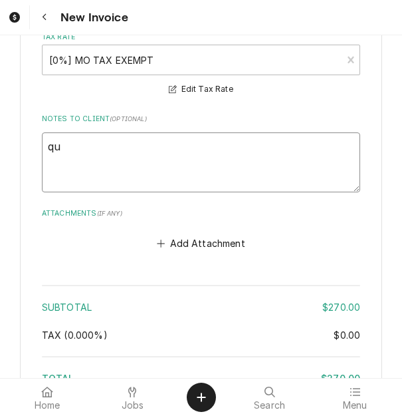
type textarea "x"
type textarea "quo"
type textarea "x"
type textarea "quot"
type textarea "x"
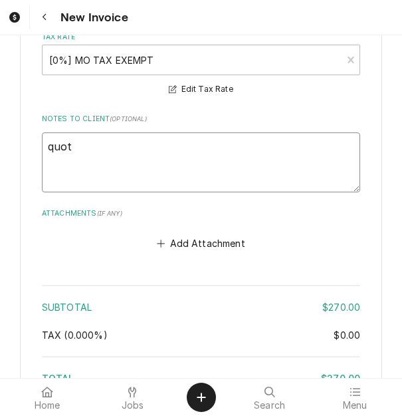
type textarea "quote"
type textarea "x"
type textarea "quoted"
type textarea "x"
type textarea "quoted"
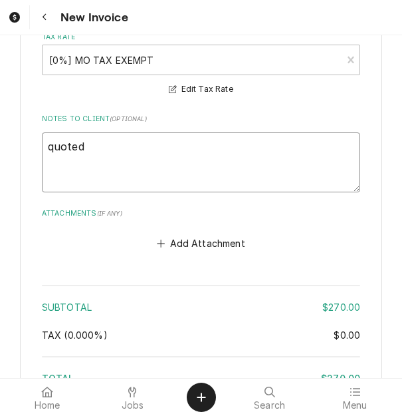
type textarea "x"
type textarea "quoted o"
type textarea "x"
type textarea "quoted on"
type textarea "x"
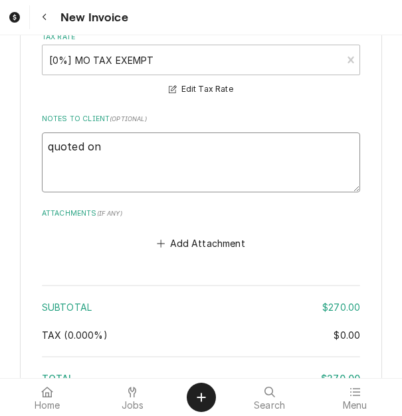
type textarea "quoted on"
click at [224, 174] on textarea "quoted on" at bounding box center [201, 162] width 319 height 60
type textarea "x"
type textarea "quoted on 4"
type textarea "x"
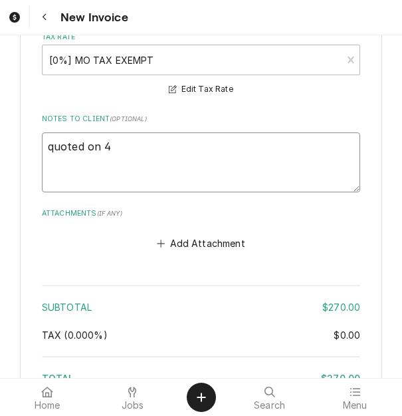
type textarea "quoted on 40"
type textarea "x"
type textarea "quoted on 400"
type textarea "x"
type textarea "quoted on 4006"
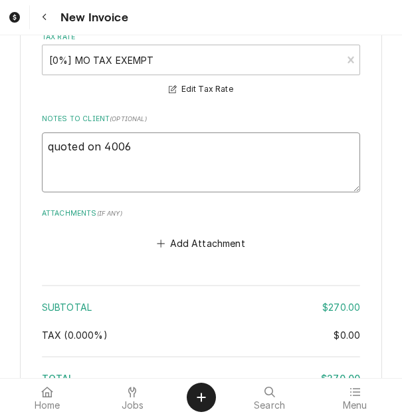
type textarea "x"
type textarea "quoted on 40064"
type textarea "x"
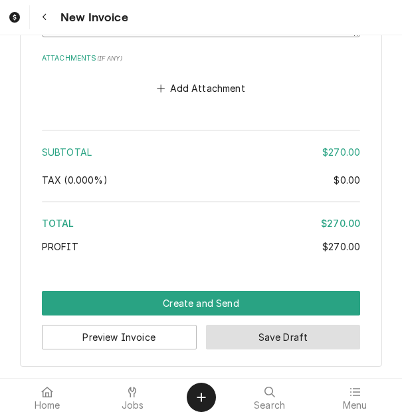
type textarea "quoted on 400645"
click at [256, 339] on button "Save Draft" at bounding box center [283, 336] width 155 height 25
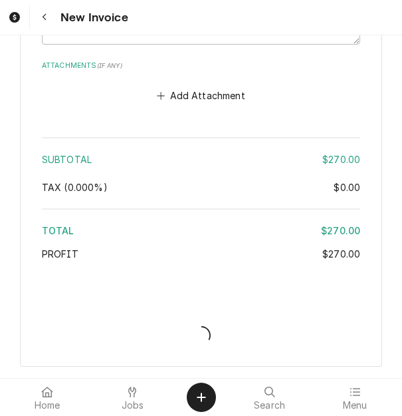
scroll to position [3887, 0]
type textarea "x"
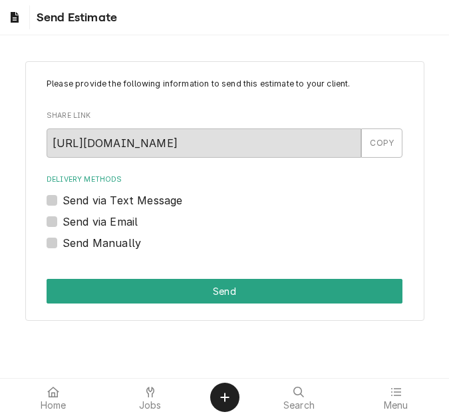
click at [90, 219] on label "Send via Email" at bounding box center [100, 221] width 75 height 16
click at [90, 219] on input "Send via Email" at bounding box center [241, 227] width 356 height 29
checkbox input "true"
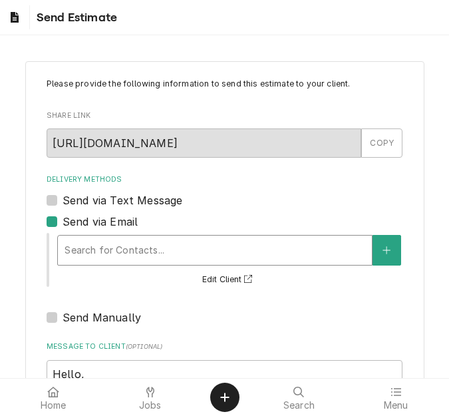
click at [149, 263] on div "Search for Contacts..." at bounding box center [215, 249] width 314 height 29
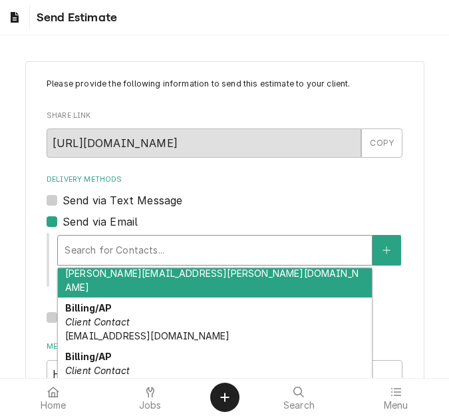
scroll to position [144, 0]
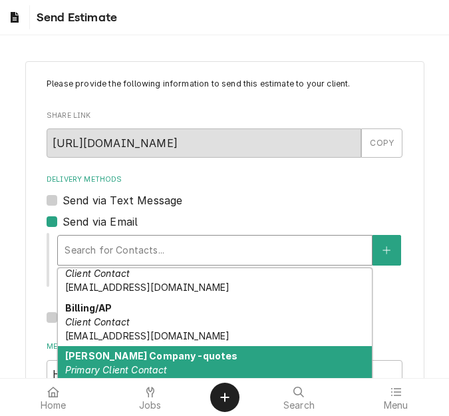
click at [136, 350] on strong "[PERSON_NAME] Company -quotes" at bounding box center [151, 355] width 173 height 11
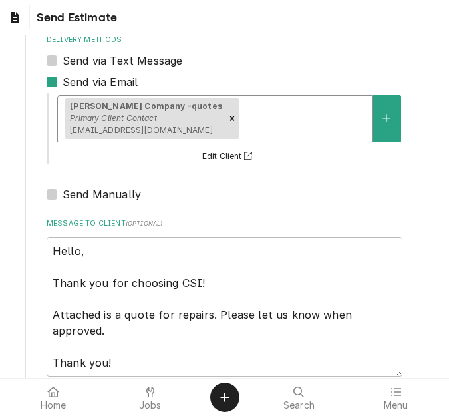
scroll to position [219, 0]
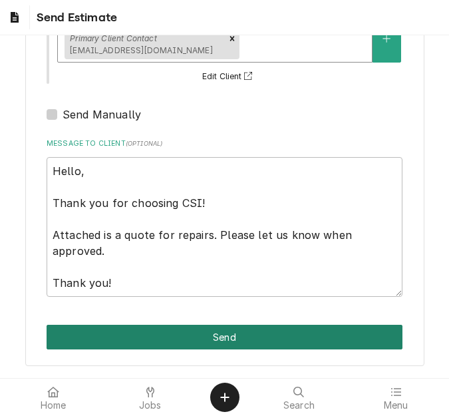
click at [199, 342] on button "Send" at bounding box center [225, 336] width 356 height 25
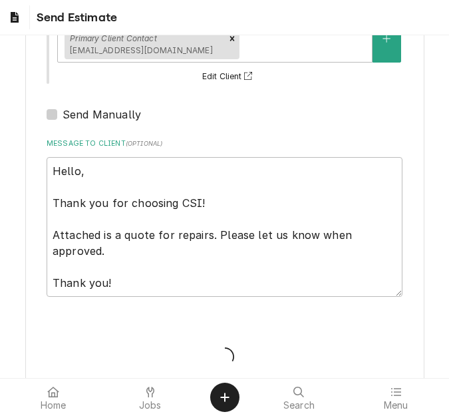
type textarea "x"
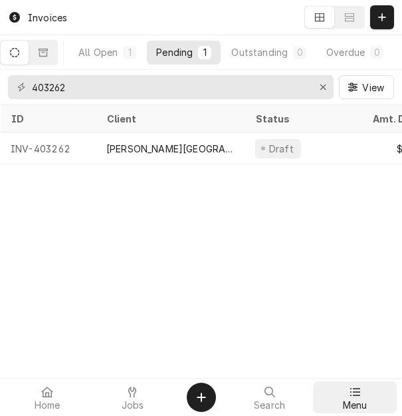
click at [351, 382] on link "Menu" at bounding box center [355, 397] width 84 height 32
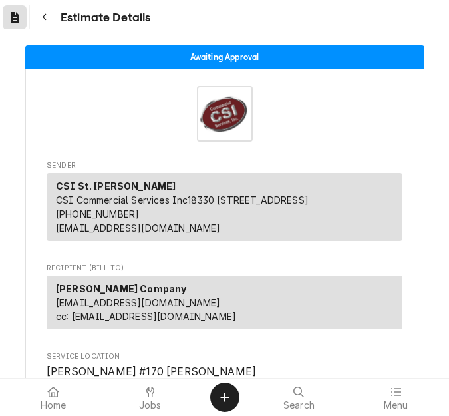
click at [9, 16] on div "Dynamic Content Wrapper" at bounding box center [14, 17] width 13 height 16
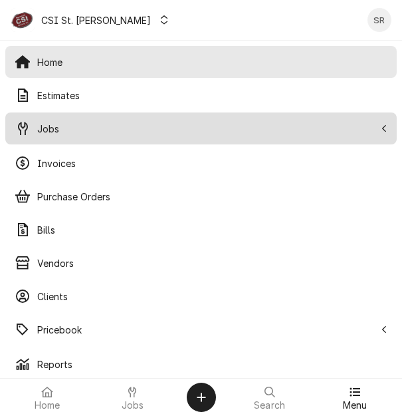
drag, startPoint x: 55, startPoint y: 134, endPoint x: 57, endPoint y: 142, distance: 7.6
click at [55, 134] on span "Jobs" at bounding box center [206, 129] width 338 height 14
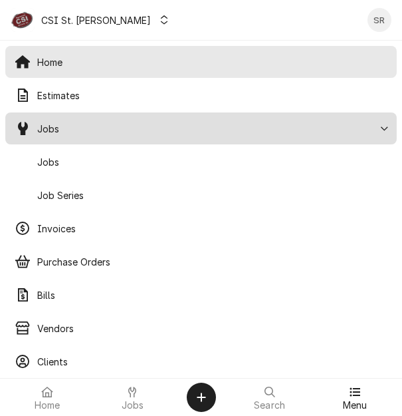
click at [63, 160] on span "Jobs" at bounding box center [212, 162] width 350 height 14
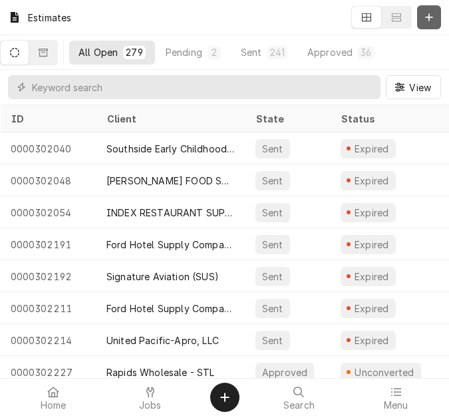
click at [425, 18] on icon "Dynamic Content Wrapper" at bounding box center [429, 17] width 8 height 9
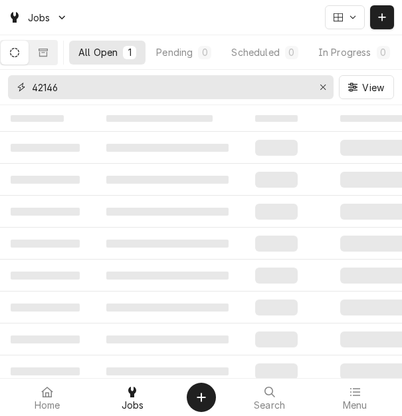
drag, startPoint x: 172, startPoint y: 92, endPoint x: -3, endPoint y: 75, distance: 176.4
click at [0, 75] on html "Jobs All Open 1 Pending 0 Scheduled 0 In Progress 0 On Hold 0 Completed 1 42146…" at bounding box center [201, 208] width 402 height 416
type input "42169"
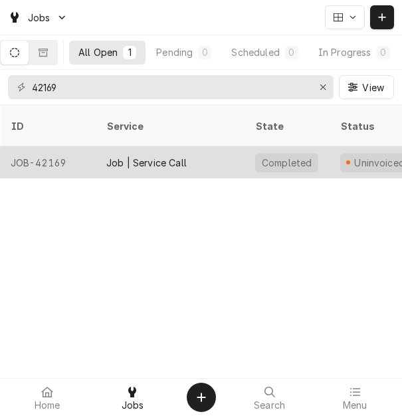
click at [220, 152] on div "Job | Service Call" at bounding box center [170, 162] width 149 height 32
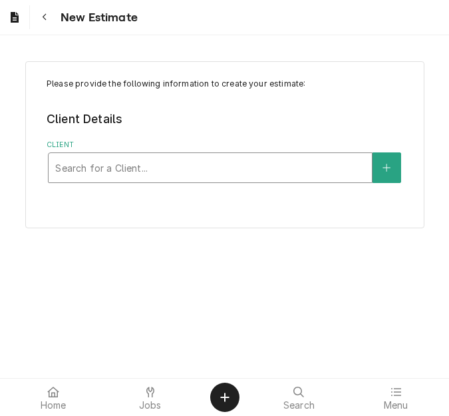
click at [108, 172] on div "Client" at bounding box center [210, 168] width 310 height 24
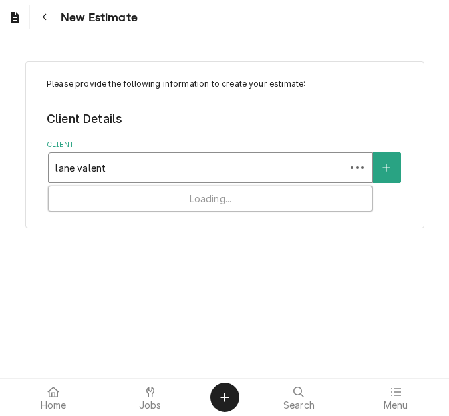
type input "lane valente"
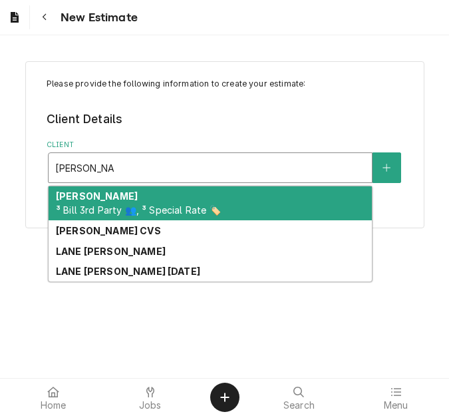
click at [102, 212] on span "³ Bill 3rd Party 👥, ³ Special Rate 🏷️" at bounding box center [138, 209] width 165 height 11
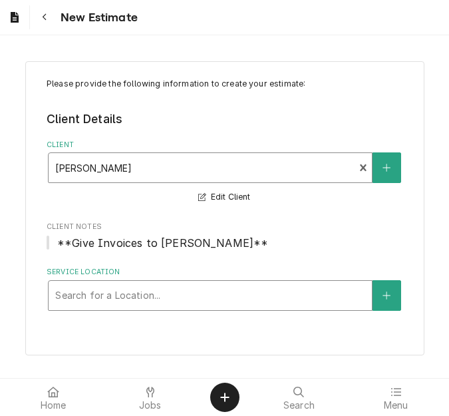
click at [109, 294] on div "Service Location" at bounding box center [210, 295] width 310 height 24
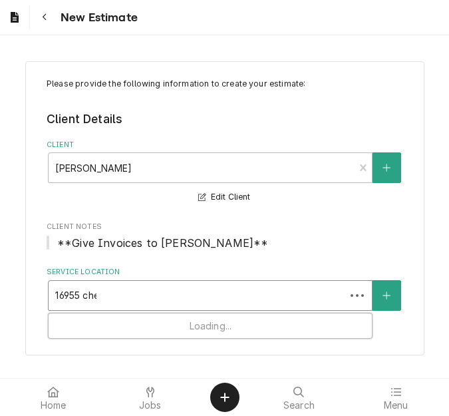
type input "16955 ches"
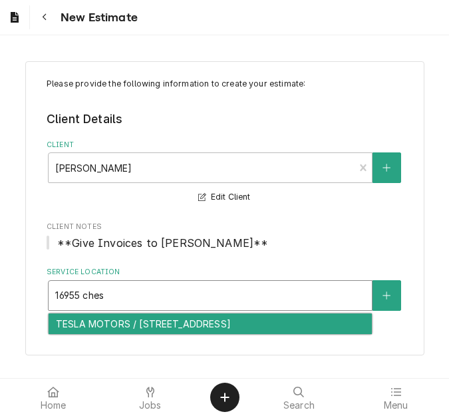
click at [112, 315] on div "TESLA MOTORS / [STREET_ADDRESS]" at bounding box center [210, 323] width 323 height 21
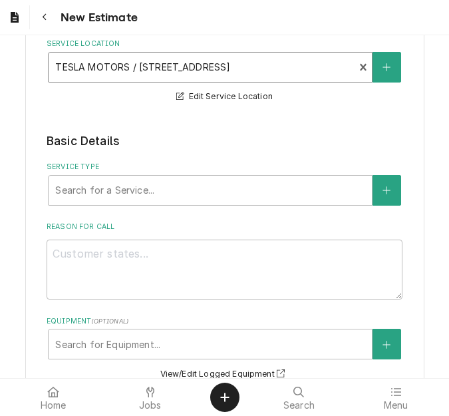
scroll to position [266, 0]
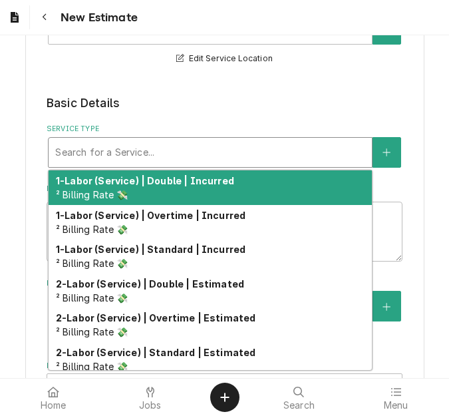
click at [132, 160] on div "Service Type" at bounding box center [210, 152] width 310 height 24
type textarea "x"
type input "s"
type textarea "x"
type input "se"
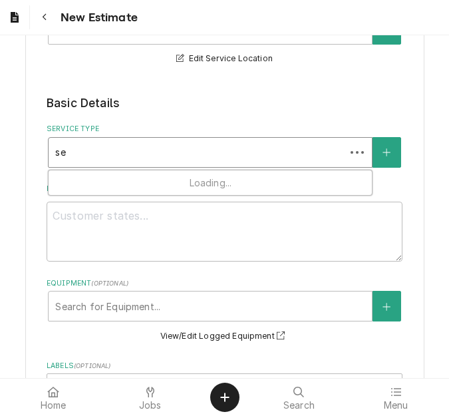
type textarea "x"
type input "ser"
type textarea "x"
type input "serv"
type textarea "x"
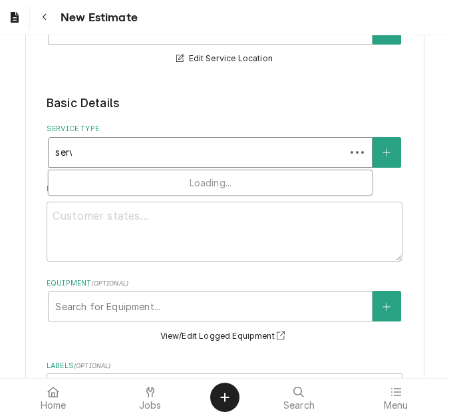
type input "servi"
type textarea "x"
type input "servic"
type textarea "x"
type input "service"
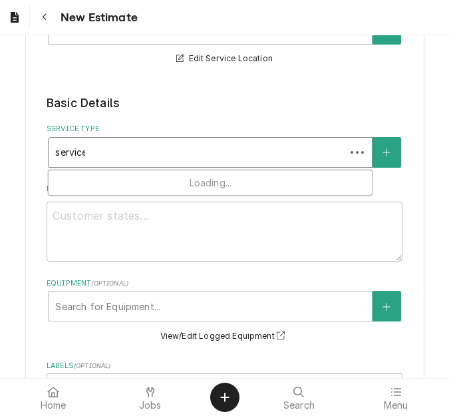
type textarea "x"
type input "service"
type textarea "x"
type input "service c"
type textarea "x"
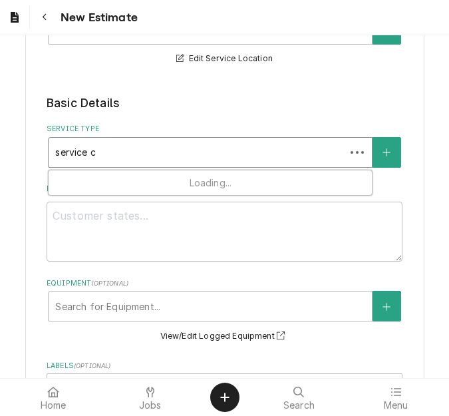
type input "service ca"
type textarea "x"
type input "service cal"
type textarea "x"
type input "service call"
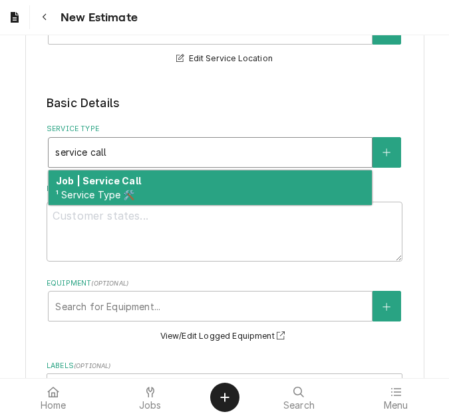
click at [122, 189] on span "¹ Service Type 🛠️" at bounding box center [95, 194] width 79 height 11
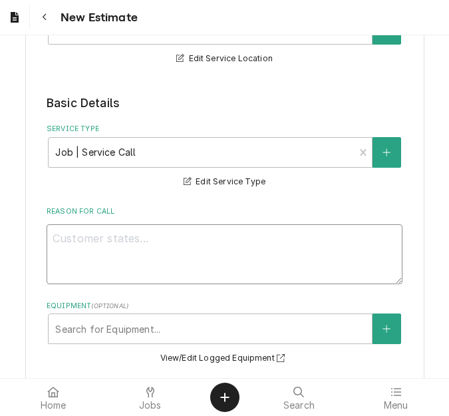
click at [100, 261] on textarea "Reason For Call" at bounding box center [225, 254] width 356 height 60
type textarea "x"
type textarea "Q"
type textarea "x"
type textarea "Qu"
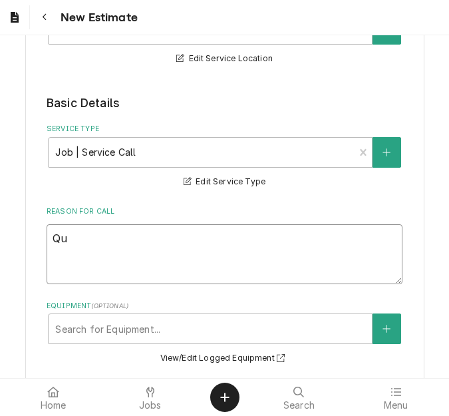
type textarea "x"
type textarea "Quo"
type textarea "x"
type textarea "Qu"
type textarea "x"
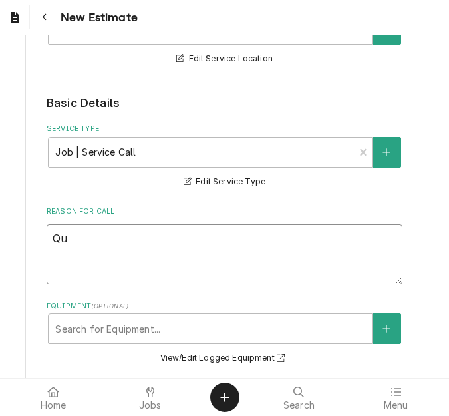
type textarea "Quo"
type textarea "x"
type textarea "Quot"
type textarea "x"
type textarea "Quote"
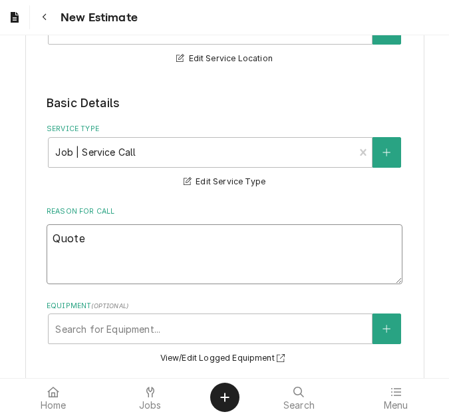
type textarea "x"
type textarea "Quote"
type textarea "x"
type textarea "Quote t"
type textarea "x"
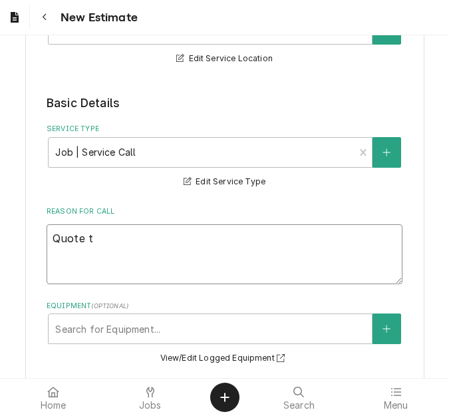
type textarea "Quote to"
type textarea "x"
type textarea "Quote to"
type textarea "x"
type textarea "Quote to le"
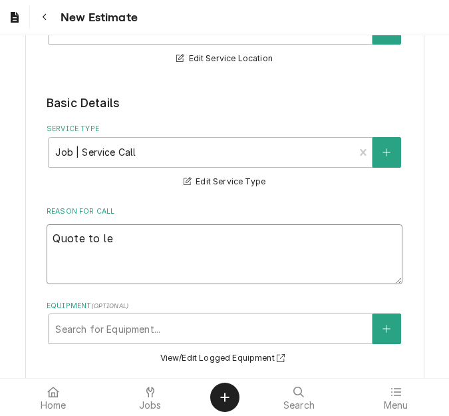
type textarea "x"
type textarea "Quote to lea"
type textarea "x"
type textarea "Quote to leak"
type textarea "x"
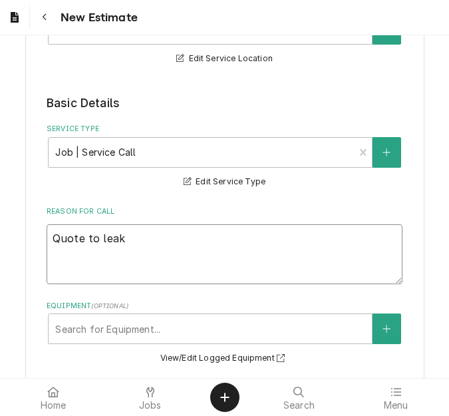
type textarea "Quote to leak"
type textarea "x"
type textarea "Quote to leak ch"
type textarea "x"
type textarea "Quote to leak che"
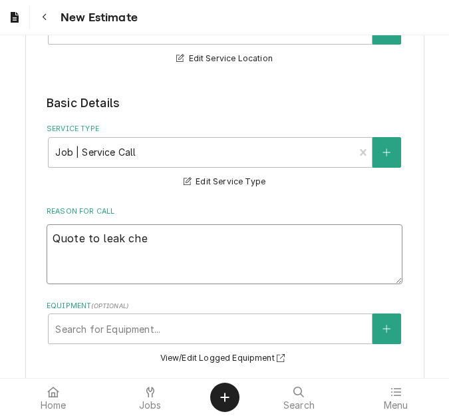
type textarea "x"
type textarea "Quote to leak check"
type textarea "x"
type textarea "Quote to leak check"
type textarea "x"
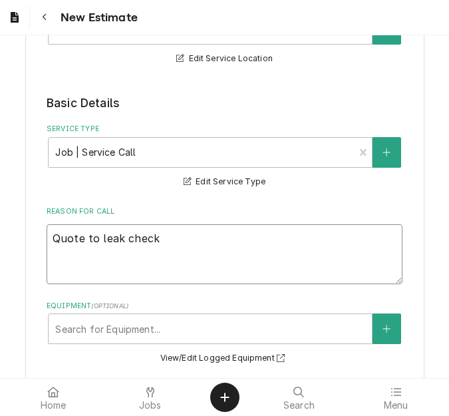
type textarea "Quote to leak check l"
type textarea "x"
type textarea "Quote to leak check lo"
type textarea "x"
type textarea "Quote to leak check lob"
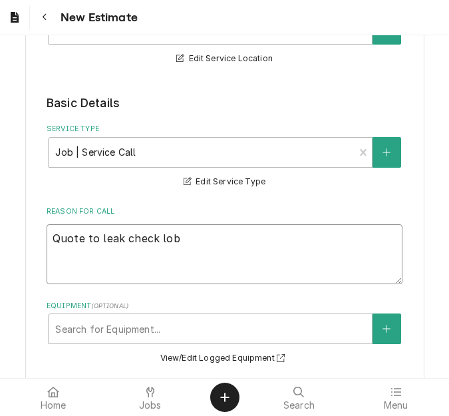
type textarea "x"
type textarea "Quote to leak check lobb"
type textarea "x"
type textarea "Quote to leak check lobbe"
type textarea "x"
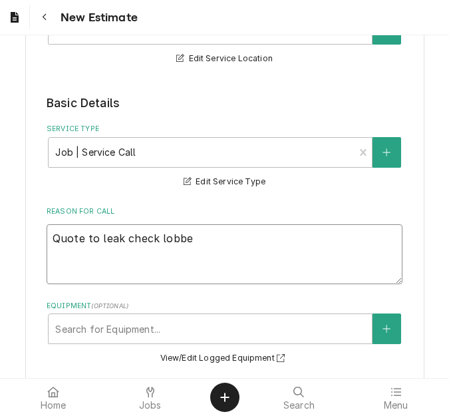
type textarea "Quote to leak check lobbe"
type textarea "x"
type textarea "Quote to leak check lobbe A"
type textarea "x"
type textarea "Quote to leak check lobbe"
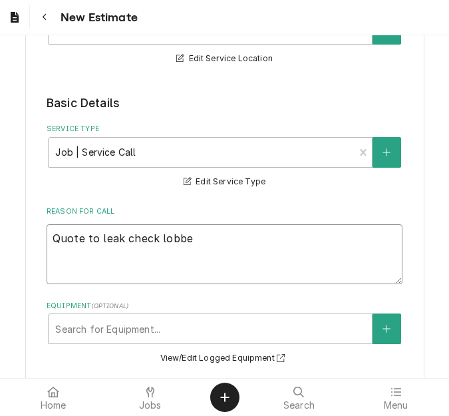
type textarea "x"
type textarea "Quote to leak check lobbe"
type textarea "x"
type textarea "Quote to leak check lobb"
type textarea "x"
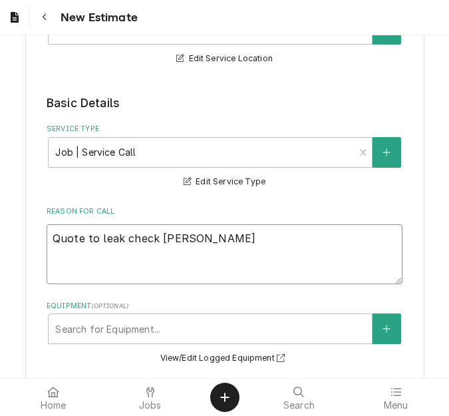
type textarea "Quote to leak check lobby"
type textarea "x"
type textarea "Quote to leak check lobby"
type textarea "x"
type textarea "Quote to leak check lobby A"
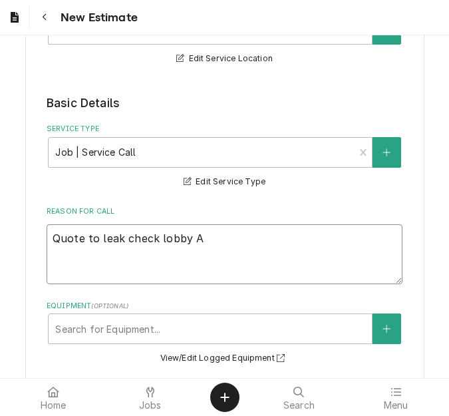
type textarea "x"
type textarea "Quote to leak check lobby AC"
type textarea "x"
type textarea "Quote to leak check lobby AC"
type textarea "x"
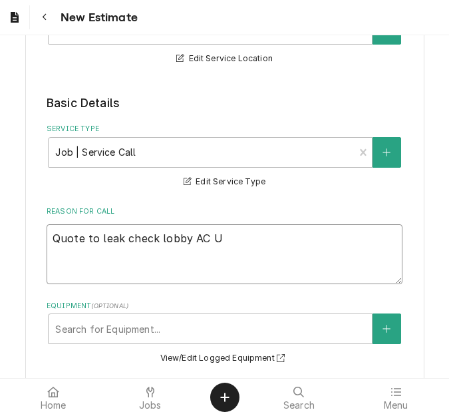
type textarea "Quote to leak check lobby AC UN"
type textarea "x"
type textarea "Quote to leak check lobby AC UNi"
type textarea "x"
type textarea "Quote to leak check lobby AC UNit"
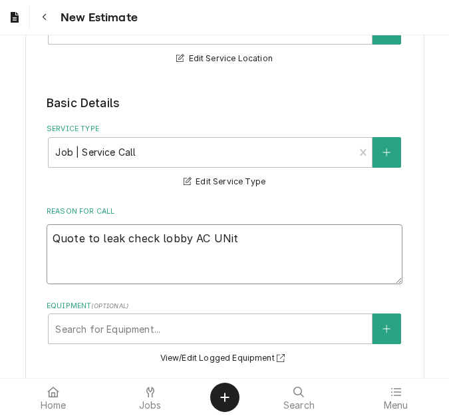
type textarea "x"
type textarea "Quote to leak check lobby AC UNit"
type textarea "x"
type textarea "Quote to leak check lobby AC UNit 3"
type textarea "x"
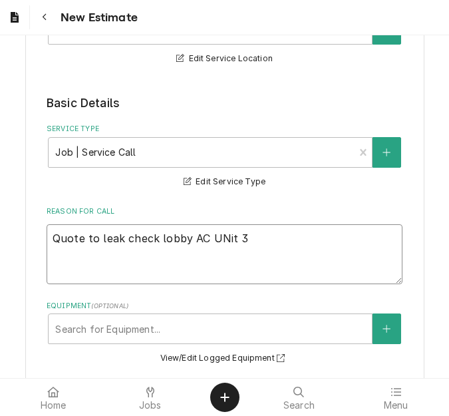
type textarea "Quote to leak check lobby AC UNit 3"
type textarea "x"
type textarea "Quote to leak check lobby AC UNit 3"
type textarea "x"
type textarea "Quote to leak check lobby AC UNit"
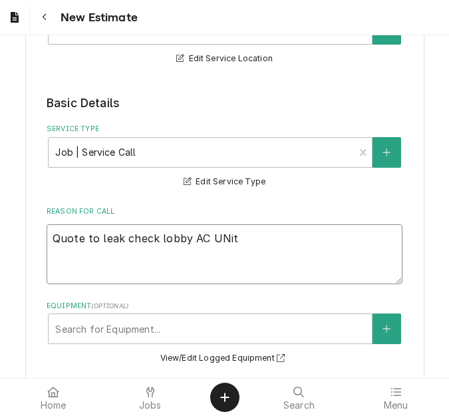
type textarea "x"
type textarea "Quote to leak check lobby AC UNit"
type textarea "x"
type textarea "Quote to leak check lobby AC UNi"
type textarea "x"
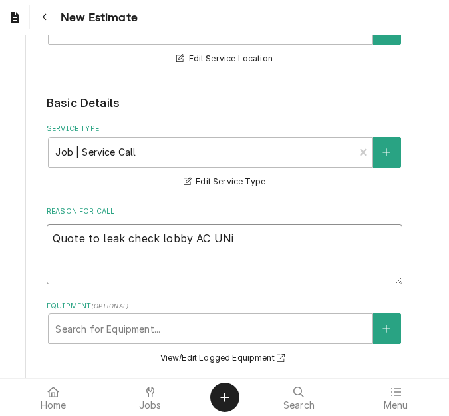
type textarea "Quote to leak check lobby AC UN"
type textarea "x"
type textarea "Quote to leak check lobby AC U"
type textarea "x"
type textarea "Quote to leak check lobby AC Un"
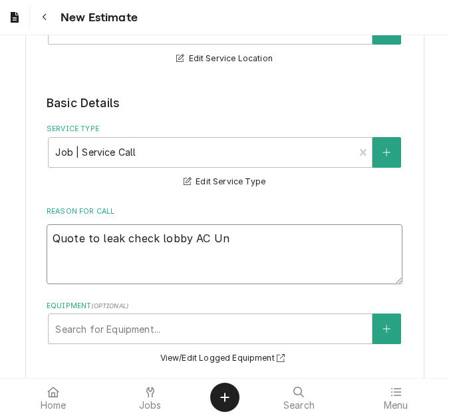
type textarea "x"
type textarea "Quote to leak check lobby AC Uni"
type textarea "x"
type textarea "Quote to leak check lobby AC Unit"
type textarea "x"
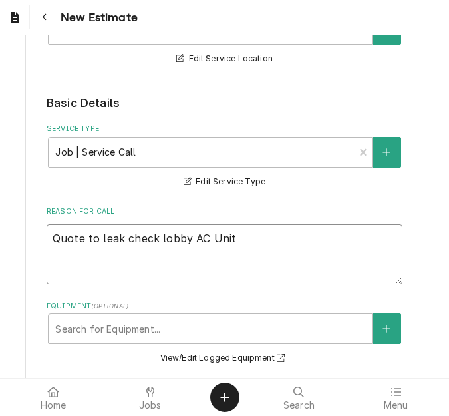
type textarea "Quote to leak check lobby AC Unit"
type textarea "x"
type textarea "Quote to leak check lobby AC Unit 3"
type textarea "x"
type textarea "Quote to leak check lobby AC Unit 3"
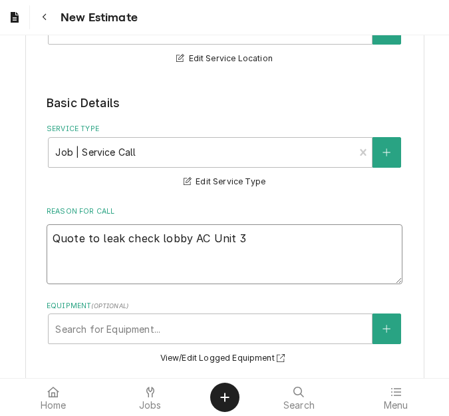
type textarea "x"
type textarea "Quote to leak check lobby AC Unit 3 /"
type textarea "x"
type textarea "Quote to leak check lobby AC Unit 3 /"
type textarea "x"
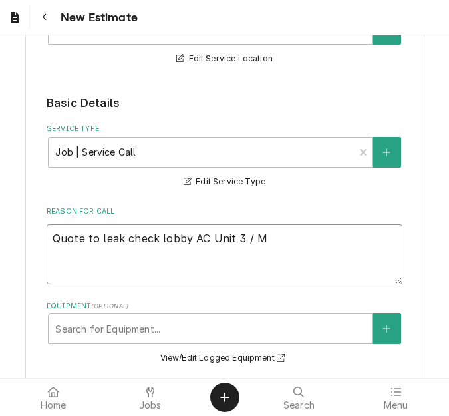
type textarea "Quote to leak check lobby AC Unit 3 / MO"
type textarea "x"
type textarea "Quote to leak check lobby AC Unit 3 / MOd"
type textarea "x"
type textarea "Quote to leak check lobby AC Unit 3 / MOdel"
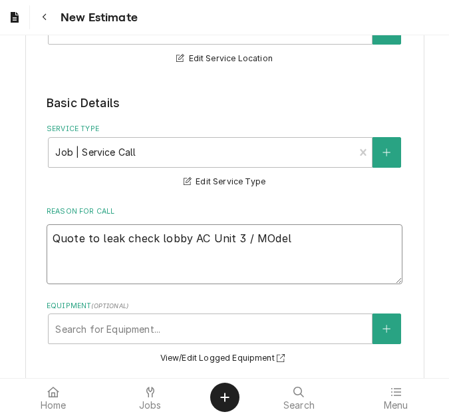
type textarea "x"
type textarea "Quote to leak check lobby AC Unit 3 / MOdel:"
type textarea "x"
type textarea "Quote to leak check lobby AC Unit 3 / MOdel:"
type textarea "x"
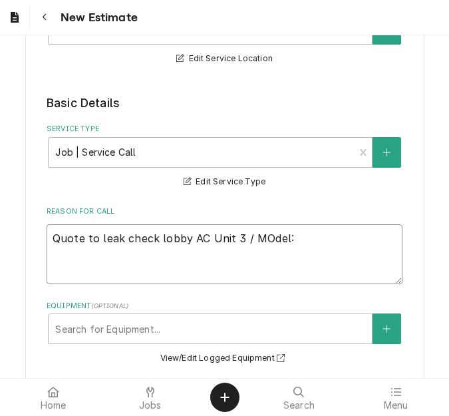
type textarea "TQuote to leak check lobby AC Unit 3 / MOdel:"
type textarea "x"
type textarea "TCQuote to leak check lobby AC Unit 3 / MOdel:"
type textarea "x"
type textarea "TCDQuote to leak check lobby AC Unit 3 / MOdel:"
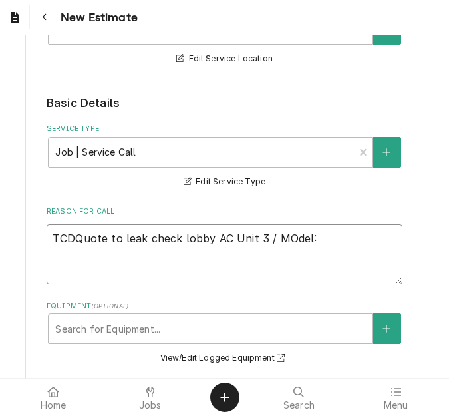
type textarea "x"
type textarea "TCDDQuote to leak check lobby AC Unit 3 / MOdel:"
type textarea "x"
type textarea "TCDD1Quote to leak check lobby AC Unit 3 / MOdel:"
type textarea "x"
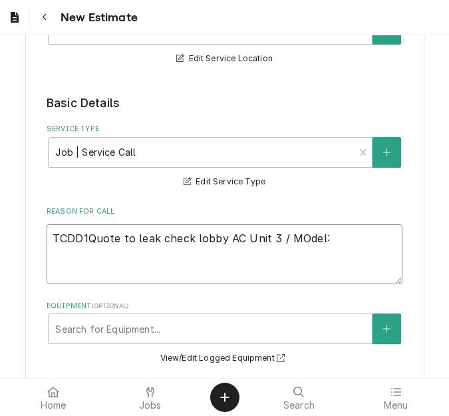
type textarea "TCDD12Quote to leak check lobby AC Unit 3 / MOdel:"
type textarea "x"
type textarea "TCDD12AQuote to leak check lobby AC Unit 3 / MOdel:"
type textarea "x"
type textarea "TCDD12A2Quote to leak check lobby AC Unit 3 / MOdel:"
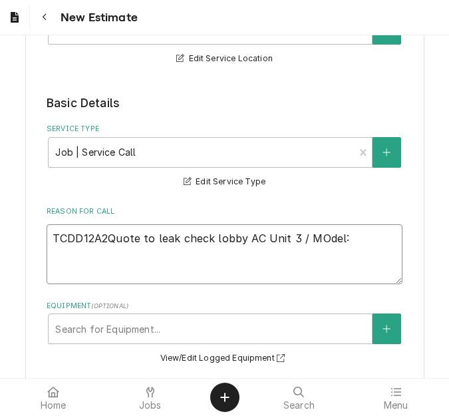
type textarea "x"
type textarea "TCDD12A2MQuote to leak check lobby AC Unit 3 / MOdel:"
type textarea "x"
type textarea "TCDD12A2MGQuote to leak check lobby AC Unit 3 / MOdel:"
type textarea "x"
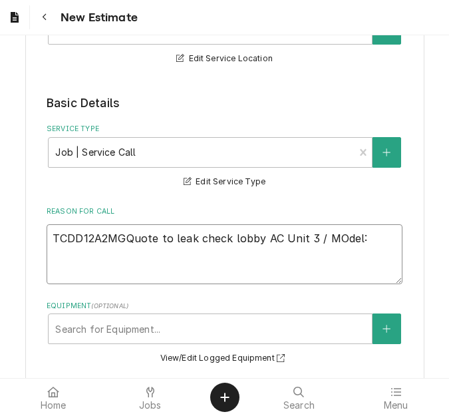
type textarea "TCDD12A2MGAQuote to leak check lobby AC Unit 3 / MOdel:"
type textarea "x"
type textarea "TCDD12A2MGA0Quote to leak check lobby AC Unit 3 / MOdel:"
type textarea "x"
type textarea "TCDD12A2MGA0AQuote to leak check lobby AC Unit 3 / MOdel:"
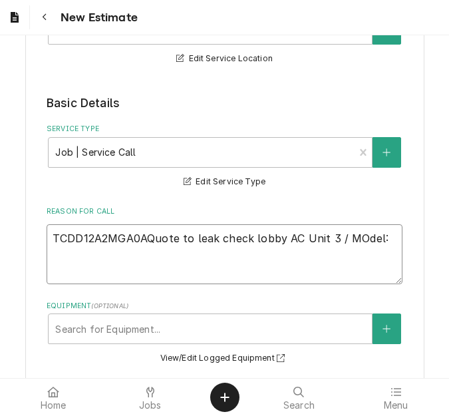
type textarea "x"
type textarea "TCDD12A2MGA0A2Quote to leak check lobby AC Unit 3 / MOdel:"
type textarea "x"
type textarea "TCDD12A2MGA0A2GQuote to leak check lobby AC Unit 3 / MOdel:"
type textarea "x"
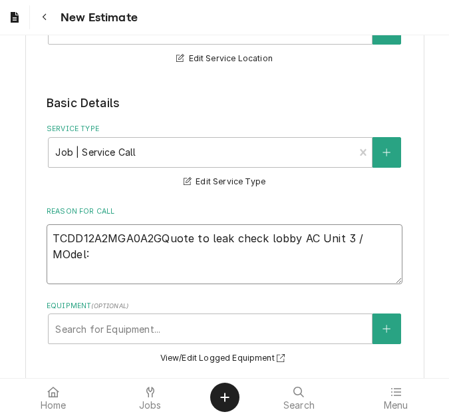
type textarea "TCDD12A2MGA0A2GOQuote to leak check lobby AC Unit 3 / MOdel:"
type textarea "x"
type textarea "TCDD12A2MGA0A2GO Quote to leak check lobby AC Unit 3 / MOdel:"
drag, startPoint x: 151, startPoint y: 237, endPoint x: 15, endPoint y: 229, distance: 135.9
click at [15, 229] on div "Please provide the following information to create your estimate: Client Detail…" at bounding box center [224, 406] width 449 height 1246
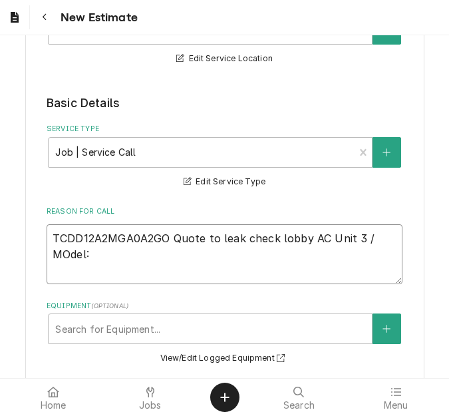
click at [100, 253] on textarea "TCDD12A2MGA0A2GO Quote to leak check lobby AC Unit 3 / MOdel:" at bounding box center [225, 254] width 356 height 60
paste textarea "TCDD12A2MGA0A2GO"
type textarea "x"
type textarea "TCDD12A2MGA0A2GO Quote to leak check lobby AC Unit 3 / MOdel: TCDD12A2MGA0A2GO"
click at [68, 254] on textarea "TCDD12A2MGA0A2GO Quote to leak check lobby AC Unit 3 / MOdel: TCDD12A2MGA0A2GO" at bounding box center [225, 254] width 356 height 60
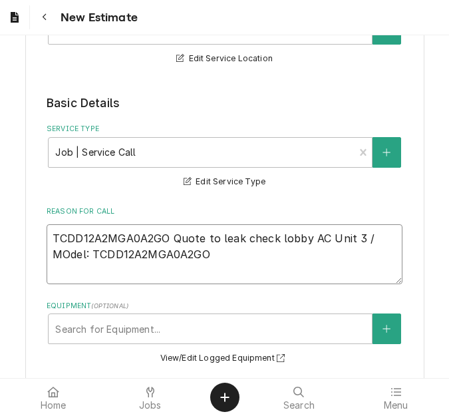
type textarea "x"
type textarea "TCDD12A2MGA0A2GO Quote to leak check lobby AC Unit 3 / Mdel: TCDD12A2MGA0A2GO"
type textarea "x"
type textarea "TCDD12A2MGA0A2GO Quote to leak check lobby AC Unit 3 / Model: TCDD12A2MGA0A2GO"
drag, startPoint x: 170, startPoint y: 236, endPoint x: 26, endPoint y: 238, distance: 144.3
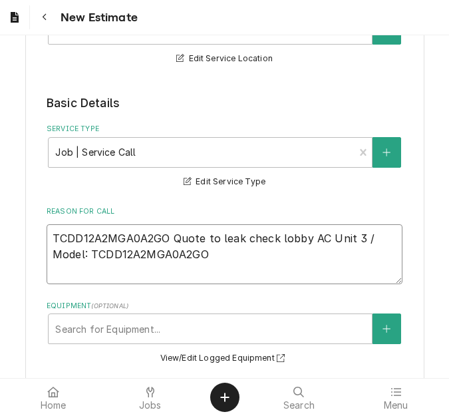
click at [26, 238] on div "Please provide the following information to create your estimate: Client Detail…" at bounding box center [224, 406] width 399 height 1223
type textarea "x"
type textarea "Quote to leak check lobby AC Unit 3 / Model: TCDD12A2MGA0A2GO"
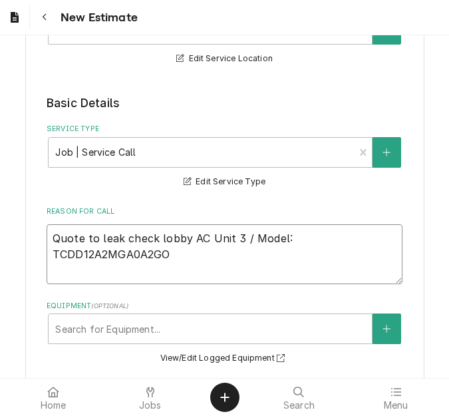
click at [188, 259] on textarea "Quote to leak check lobby AC Unit 3 / Model: TCDD12A2MGA0A2GO" at bounding box center [225, 254] width 356 height 60
type textarea "x"
type textarea "Quote to leak check lobby AC Unit 3 / Model: TCDD12A2MGA0A2GO /"
type textarea "x"
type textarea "Quote to leak check lobby AC Unit 3 / Model: TCDD12A2MGA0A2GO /"
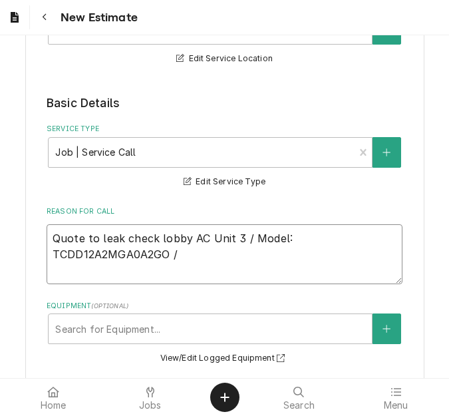
type textarea "x"
type textarea "Quote to leak check lobby AC Unit 3 / Model: TCDD12A2MGA0A2GO / S"
type textarea "x"
type textarea "Quote to leak check lobby AC Unit 3 / Model: TCDD12A2MGA0A2GO / Se"
type textarea "x"
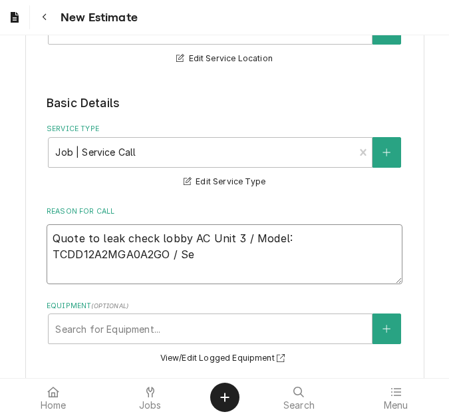
type textarea "Quote to leak check lobby AC Unit 3 / Model: TCDD12A2MGA0A2GO / Ser"
type textarea "x"
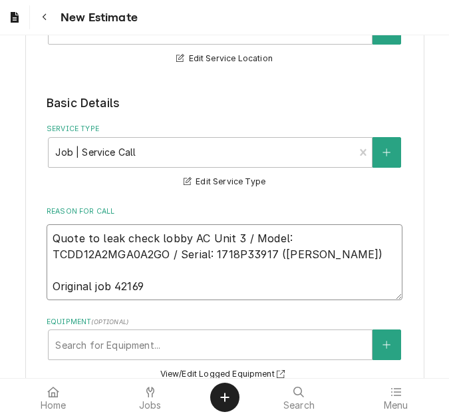
drag, startPoint x: 271, startPoint y: 251, endPoint x: -9, endPoint y: 223, distance: 281.3
click at [0, 223] on html "New Estimate Please provide the following information to create your estimate: …" at bounding box center [224, 208] width 449 height 416
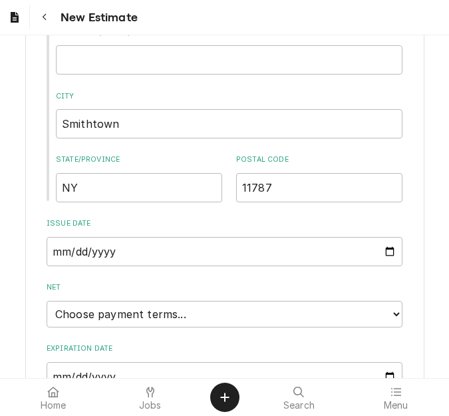
scroll to position [931, 0]
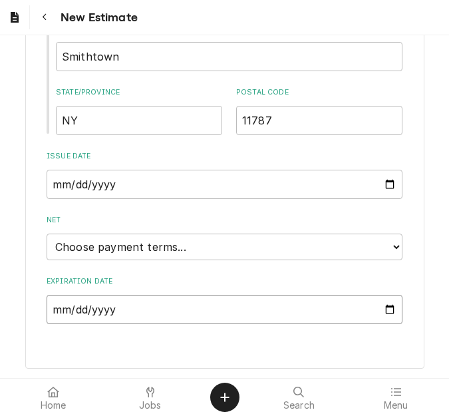
click at [383, 305] on input "Expiration Date" at bounding box center [225, 309] width 356 height 29
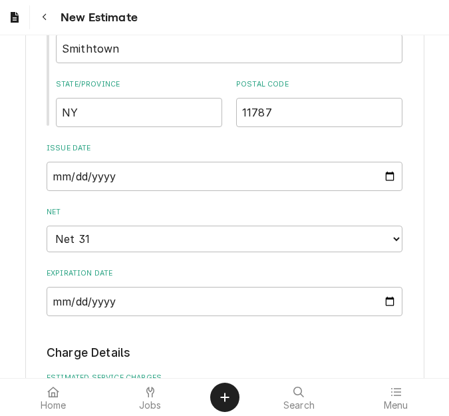
scroll to position [1271, 0]
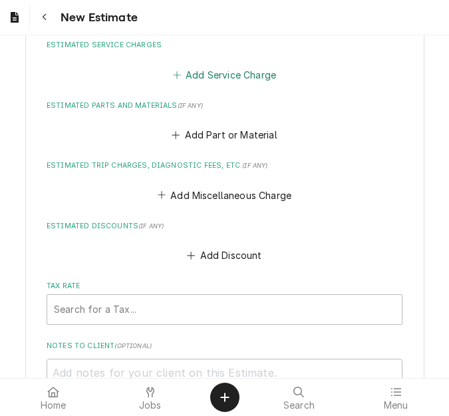
click at [194, 75] on button "Add Service Charge" at bounding box center [224, 74] width 108 height 19
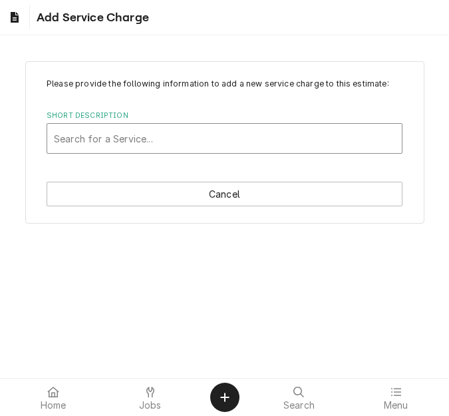
click at [111, 129] on div "Short Description" at bounding box center [224, 138] width 341 height 24
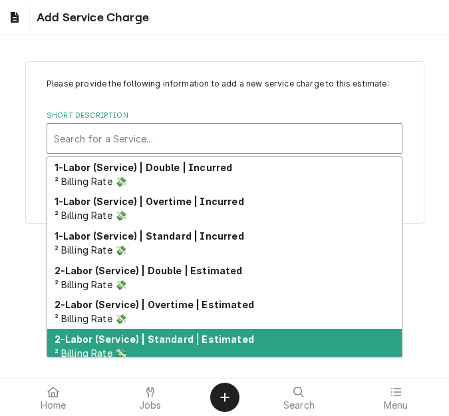
click at [145, 333] on strong "2-Labor (Service) | Standard | Estimated" at bounding box center [154, 338] width 199 height 11
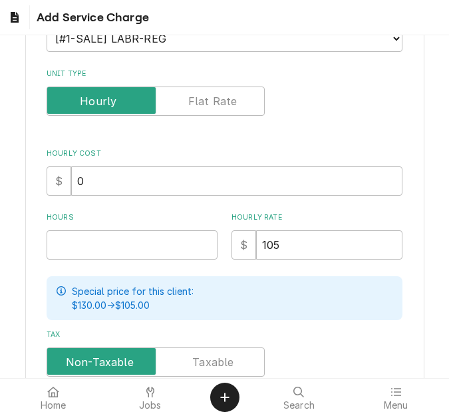
scroll to position [199, 0]
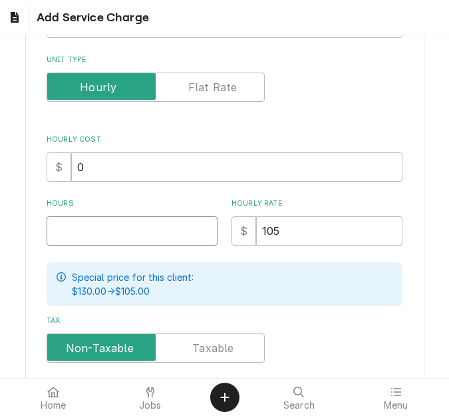
click at [106, 223] on input "Hours" at bounding box center [132, 230] width 171 height 29
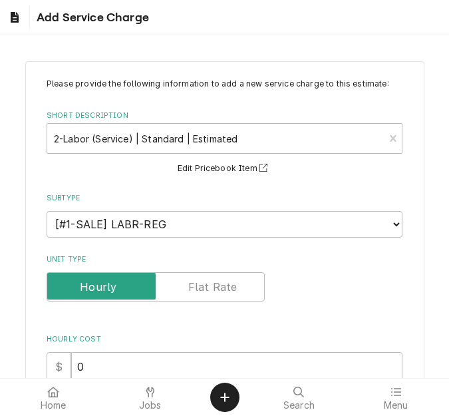
scroll to position [332, 0]
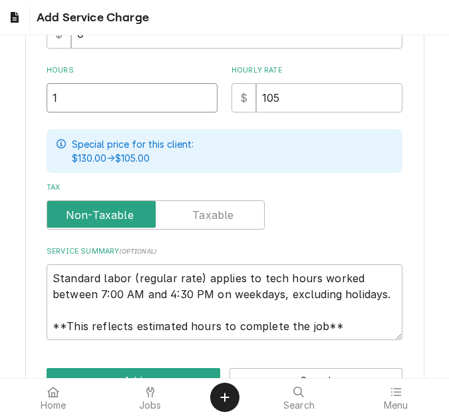
drag, startPoint x: 56, startPoint y: 90, endPoint x: 31, endPoint y: 87, distance: 24.7
click at [31, 87] on div "Please provide the following information to add a new service charge to this es…" at bounding box center [224, 69] width 399 height 681
click at [140, 373] on button "Add" at bounding box center [134, 380] width 174 height 25
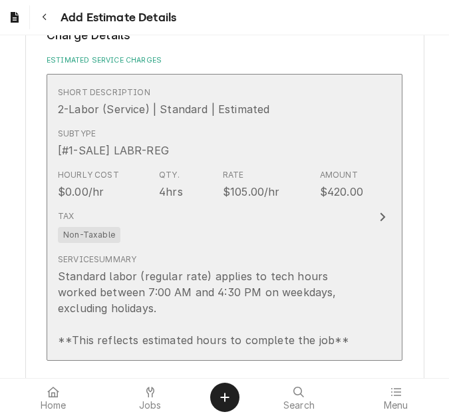
scroll to position [1521, 0]
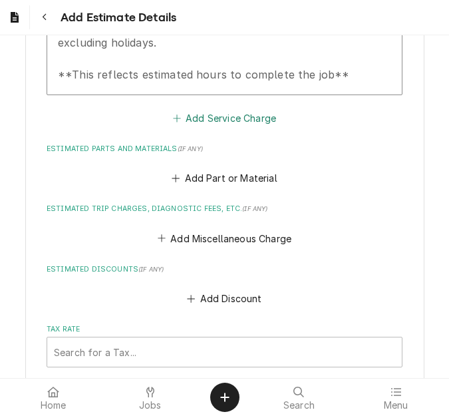
click at [199, 125] on button "Add Service Charge" at bounding box center [224, 117] width 108 height 19
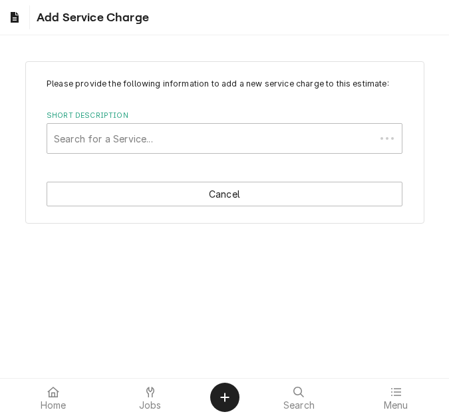
click at [118, 128] on div "Short Description" at bounding box center [211, 138] width 315 height 24
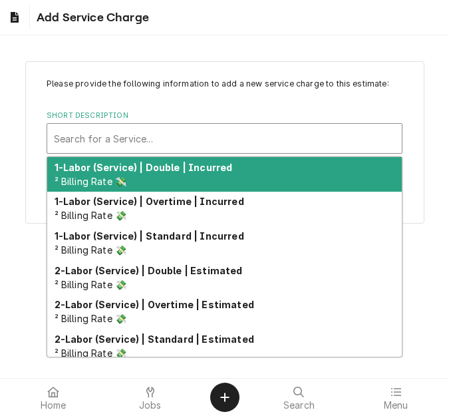
click at [118, 128] on div "Short Description" at bounding box center [224, 138] width 341 height 24
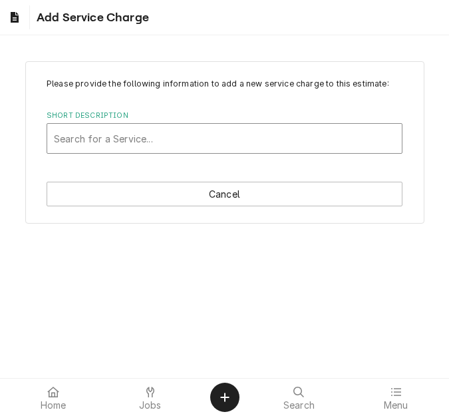
click at [72, 143] on div "Short Description" at bounding box center [224, 138] width 341 height 24
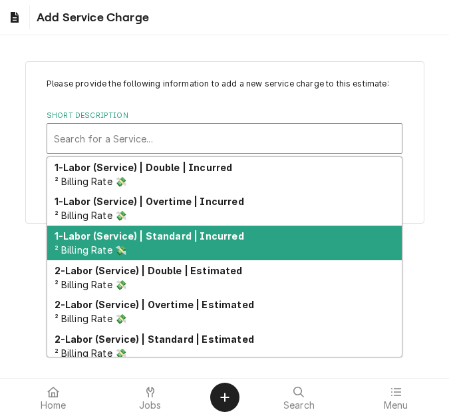
click at [140, 225] on div "1-Labor (Service) | Standard | Incurred ² Billing Rate 💸" at bounding box center [224, 242] width 354 height 35
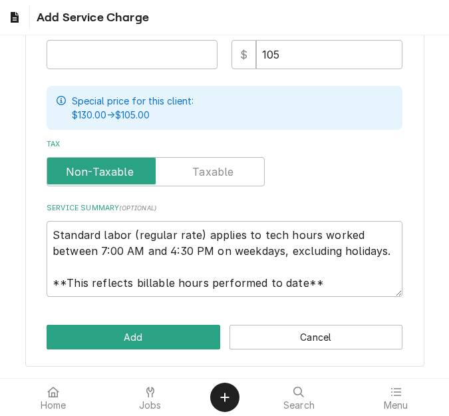
scroll to position [380, 0]
click at [102, 63] on input "Hours" at bounding box center [132, 54] width 171 height 29
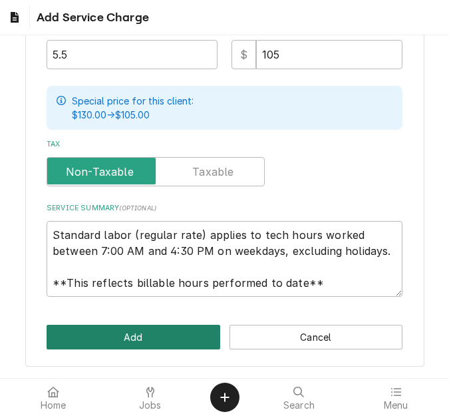
click at [142, 335] on button "Add" at bounding box center [134, 336] width 174 height 25
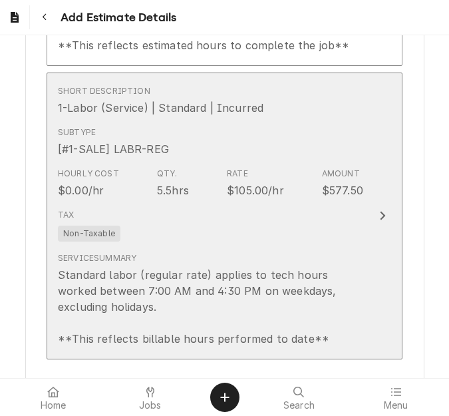
scroll to position [1680, 0]
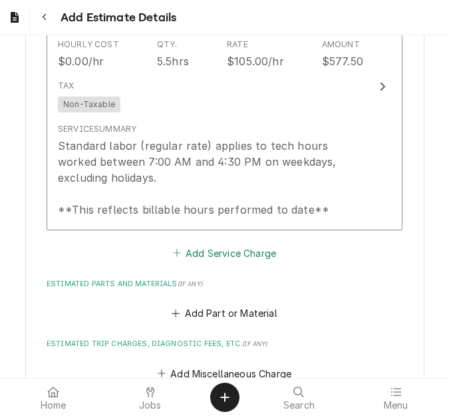
click at [195, 246] on button "Add Service Charge" at bounding box center [224, 252] width 108 height 19
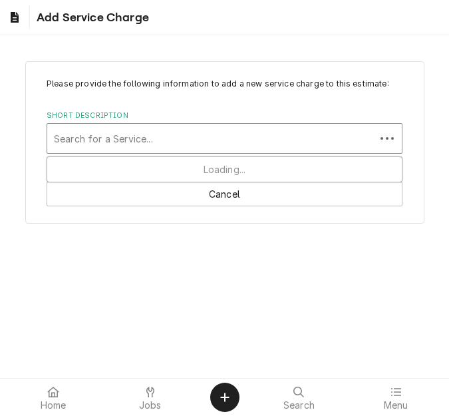
click at [128, 125] on div "Search for a Service..." at bounding box center [211, 138] width 328 height 29
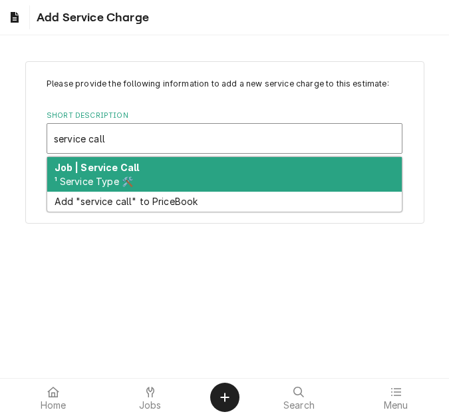
click at [130, 167] on strong "Job | Service Call" at bounding box center [97, 167] width 85 height 11
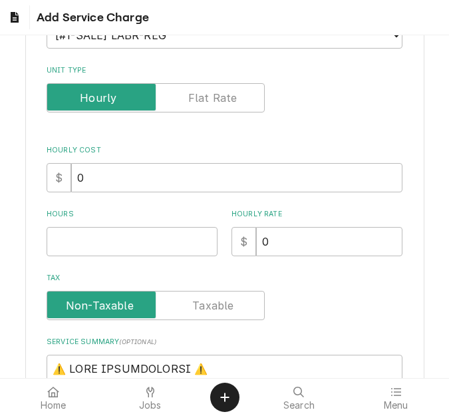
scroll to position [399, 0]
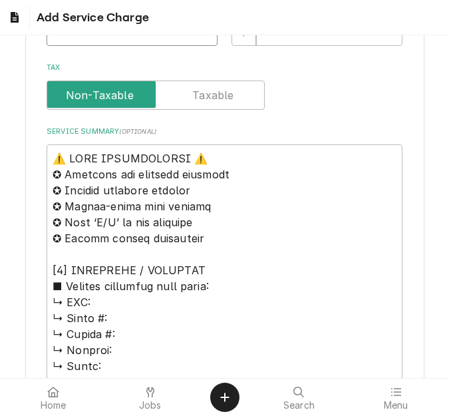
click at [79, 37] on input "Hours" at bounding box center [132, 31] width 171 height 29
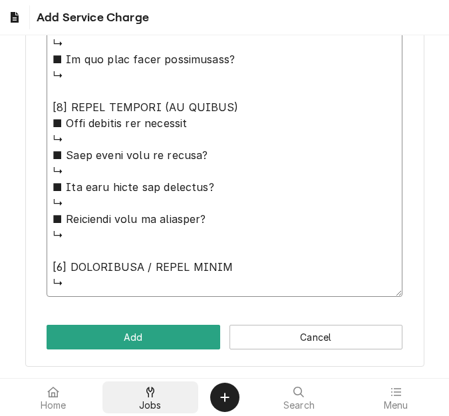
drag, startPoint x: 55, startPoint y: 169, endPoint x: 187, endPoint y: 400, distance: 266.6
click at [187, 400] on body "Add Service Charge Please provide the following information to add a new servic…" at bounding box center [224, 208] width 449 height 416
paste textarea "2358794"
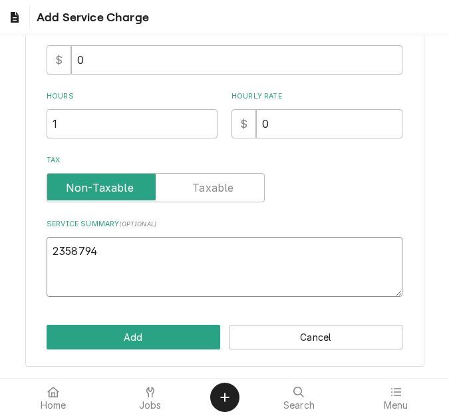
scroll to position [275, 0]
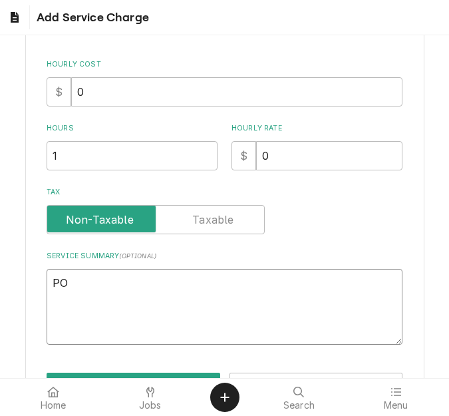
paste textarea "2358794"
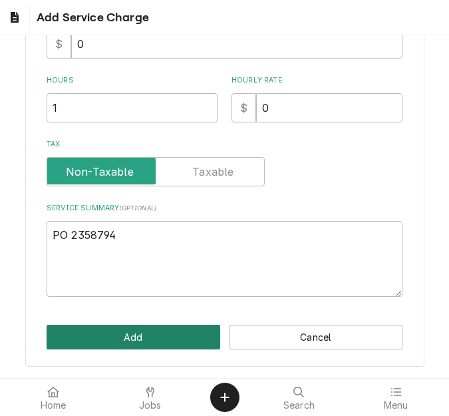
click at [150, 340] on button "Add" at bounding box center [134, 336] width 174 height 25
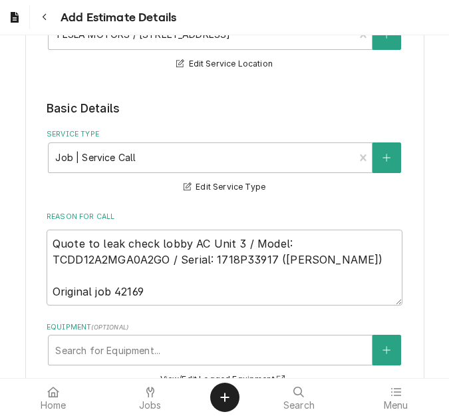
scroll to position [284, 0]
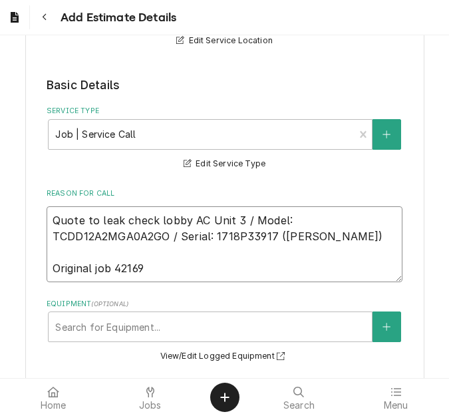
drag, startPoint x: 272, startPoint y: 236, endPoint x: 21, endPoint y: 220, distance: 251.8
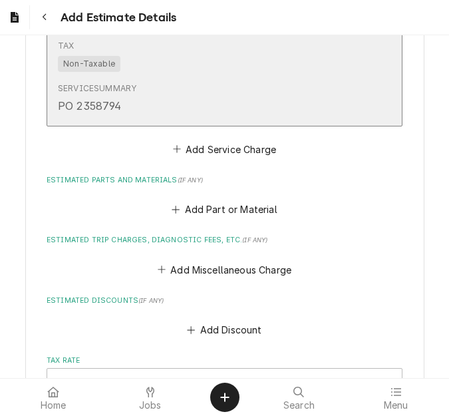
click at [76, 114] on div "PO 2358794" at bounding box center [90, 106] width 64 height 16
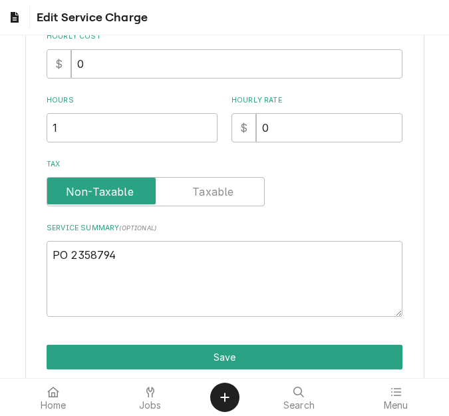
scroll to position [332, 0]
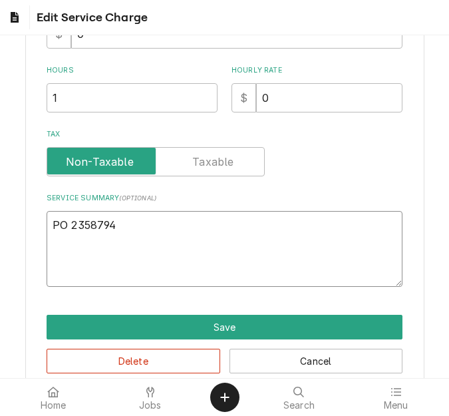
click at [66, 227] on textarea "PO 2358794" at bounding box center [225, 249] width 356 height 76
paste textarea "Quote to leak check lobby AC Unit 3 / Model: TCDD12A2MGA0A2GO / Serial: 1718P33…"
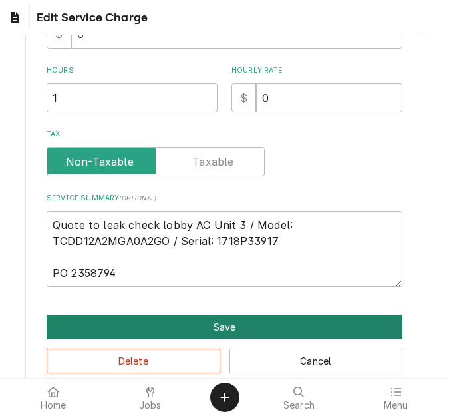
click at [160, 326] on button "Save" at bounding box center [225, 327] width 356 height 25
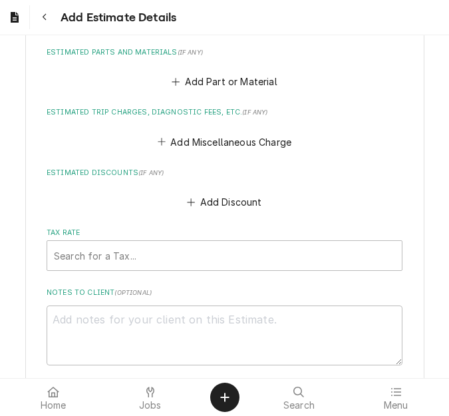
scroll to position [2188, 0]
click at [192, 85] on button "Add Part or Material" at bounding box center [225, 82] width 110 height 19
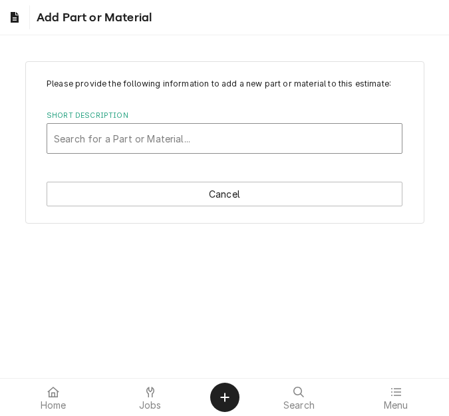
click at [181, 144] on div "Short Description" at bounding box center [224, 138] width 341 height 24
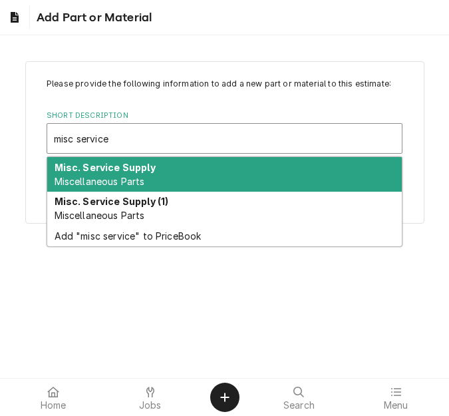
click at [117, 170] on strong "Misc. Service Supply" at bounding box center [105, 167] width 101 height 11
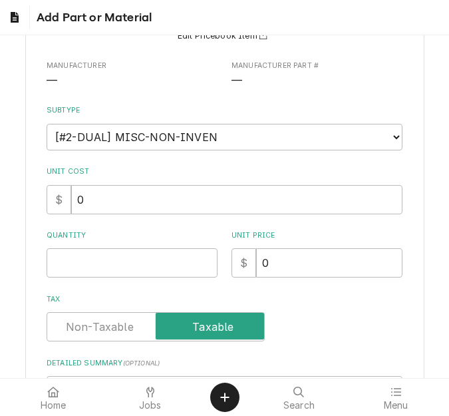
scroll to position [133, 0]
click at [84, 264] on input "Quantity" at bounding box center [132, 261] width 171 height 29
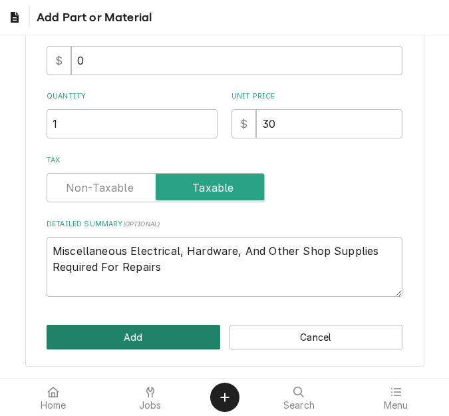
click at [110, 328] on button "Add" at bounding box center [134, 336] width 174 height 25
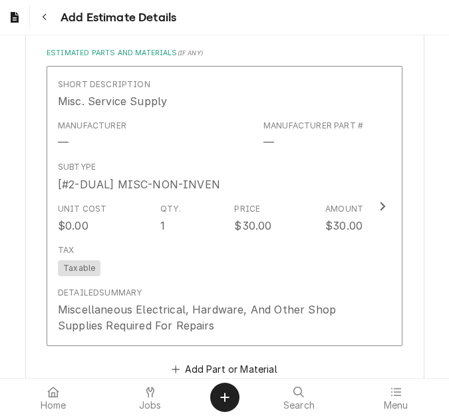
scroll to position [2295, 0]
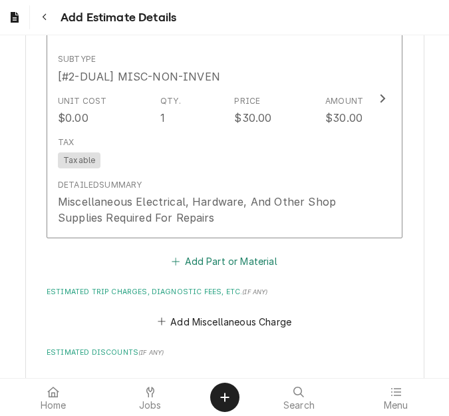
click at [186, 261] on button "Add Part or Material" at bounding box center [225, 261] width 110 height 19
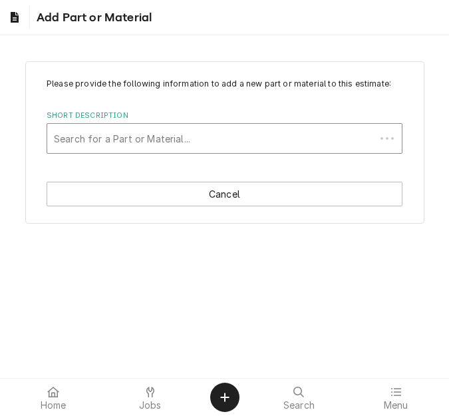
click at [98, 127] on div "Short Description" at bounding box center [211, 138] width 315 height 24
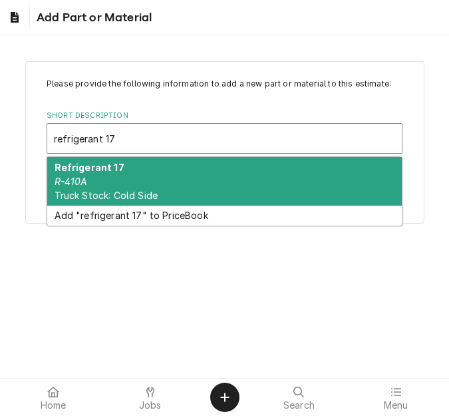
click at [98, 174] on div "Refrigerant 17 R-410A Truck Stock: Cold Side" at bounding box center [224, 181] width 354 height 49
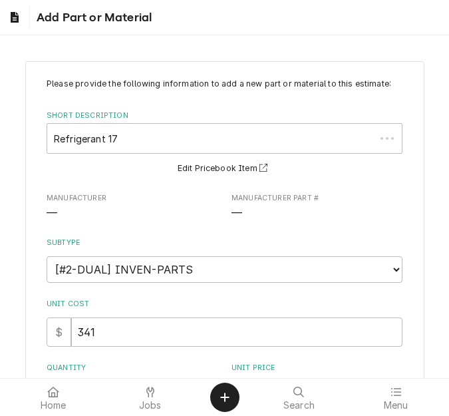
scroll to position [133, 0]
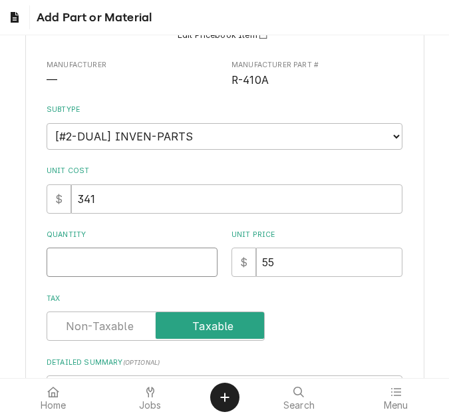
click at [88, 250] on input "Quantity" at bounding box center [132, 261] width 171 height 29
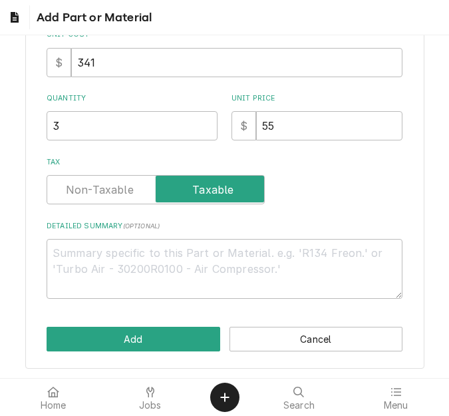
scroll to position [271, 0]
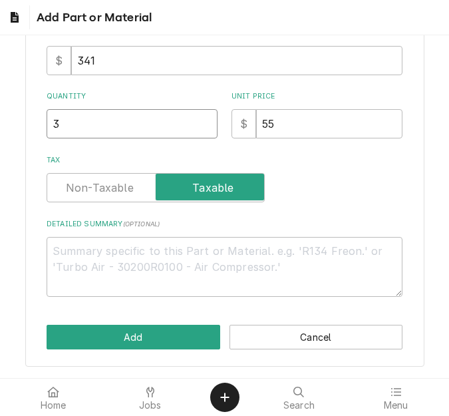
drag, startPoint x: 47, startPoint y: 128, endPoint x: 19, endPoint y: 118, distance: 29.4
click at [19, 118] on div "Please provide the following information to add a new part or material to this …" at bounding box center [224, 78] width 449 height 600
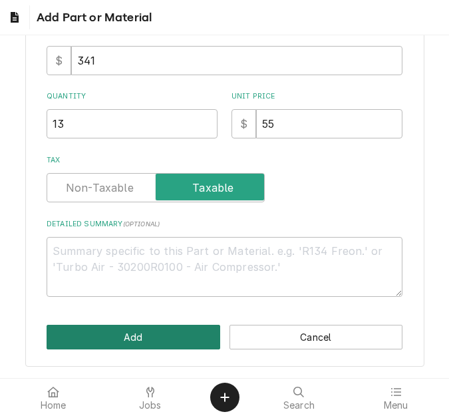
click at [102, 338] on button "Add" at bounding box center [134, 336] width 174 height 25
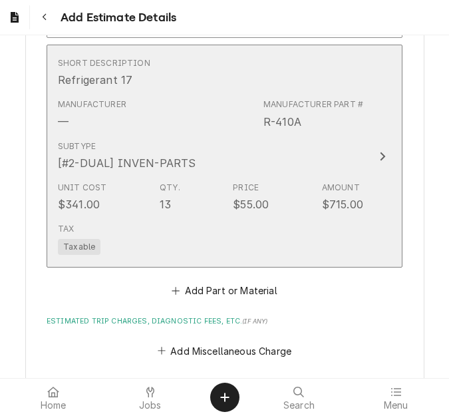
scroll to position [2578, 0]
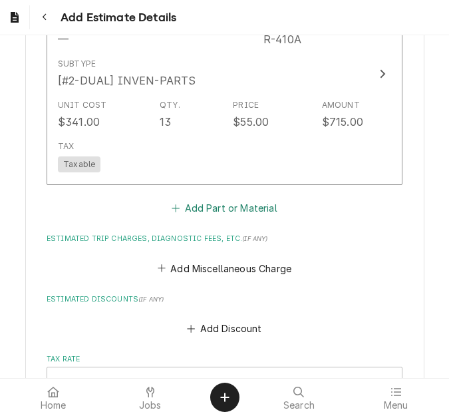
click at [177, 203] on button "Add Part or Material" at bounding box center [225, 208] width 110 height 19
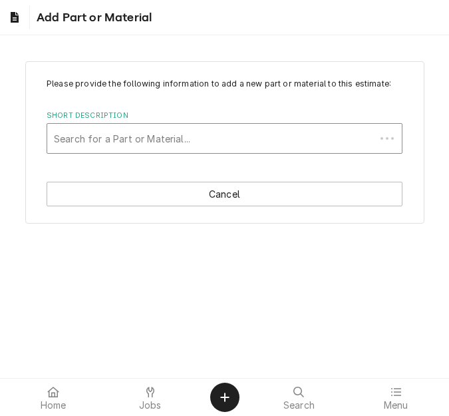
click at [118, 136] on div "Short Description" at bounding box center [211, 138] width 315 height 24
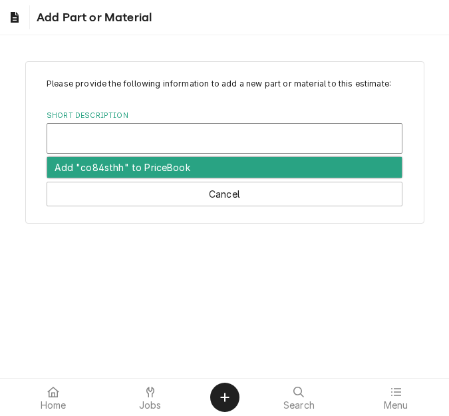
click at [118, 136] on div "Short Description" at bounding box center [224, 138] width 341 height 24
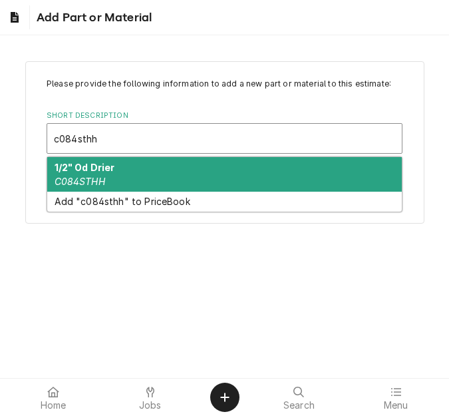
click at [94, 173] on div "1/2" Od Drier C084STHH" at bounding box center [224, 174] width 354 height 35
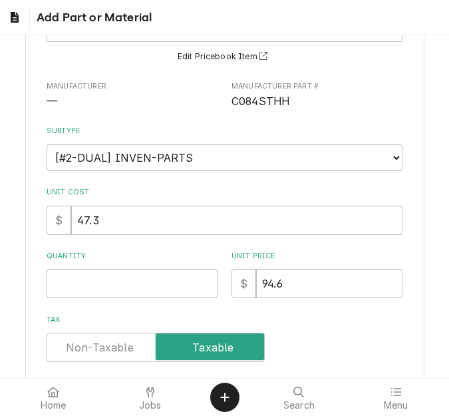
scroll to position [133, 0]
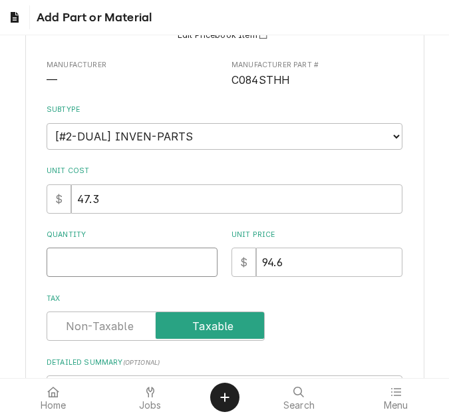
click at [72, 252] on input "Quantity" at bounding box center [132, 261] width 171 height 29
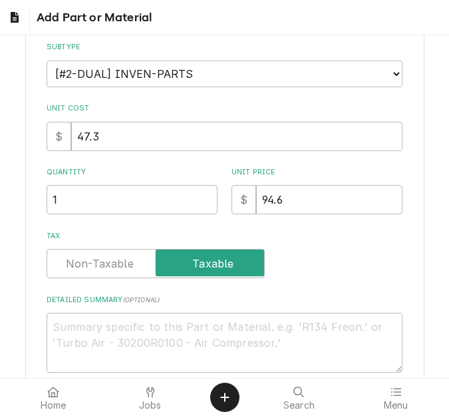
scroll to position [271, 0]
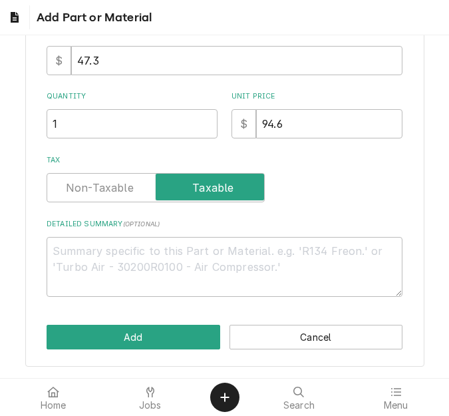
click at [120, 323] on div "Please provide the following information to add a new part or material to this …" at bounding box center [224, 78] width 399 height 576
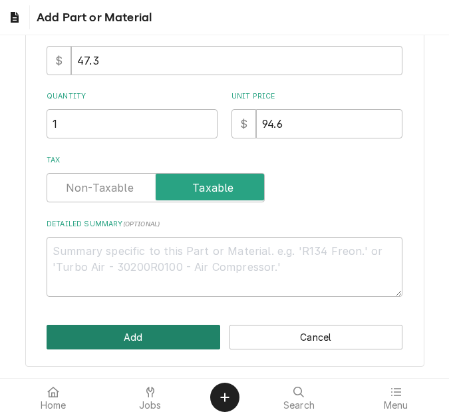
click at [127, 332] on button "Add" at bounding box center [134, 336] width 174 height 25
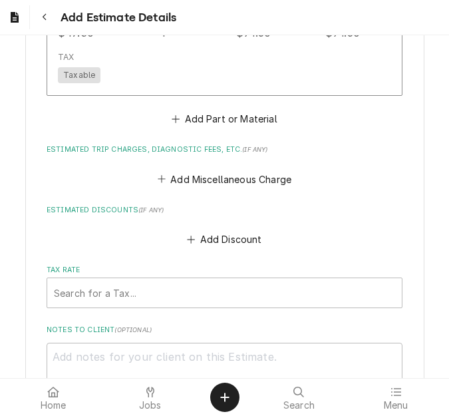
scroll to position [2902, 0]
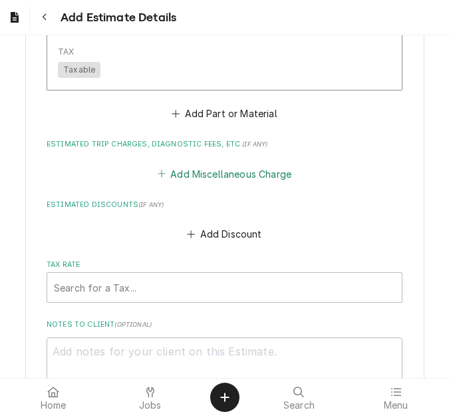
click at [182, 166] on button "Add Miscellaneous Charge" at bounding box center [224, 173] width 138 height 19
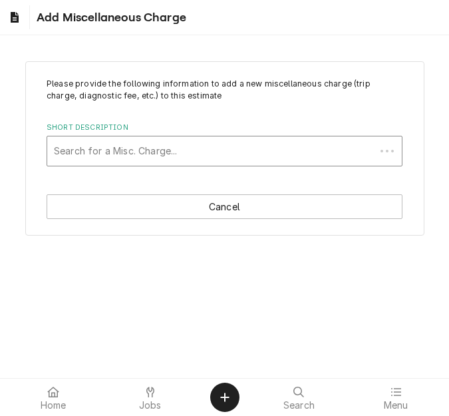
click at [111, 155] on div "Short Description" at bounding box center [211, 151] width 315 height 24
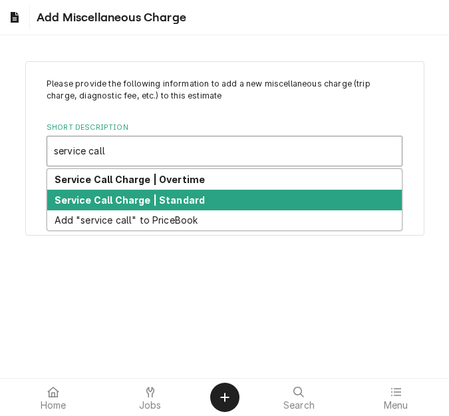
click at [114, 198] on strong "Service Call Charge | Standard" at bounding box center [130, 199] width 151 height 11
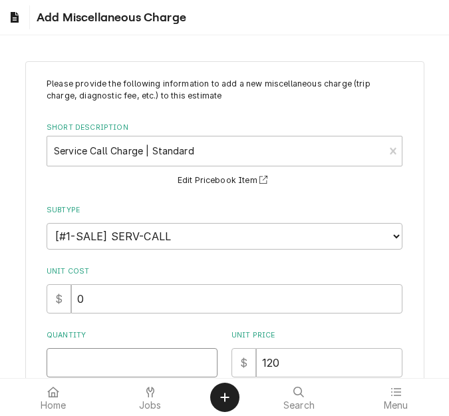
click at [78, 359] on input "Quantity" at bounding box center [132, 362] width 171 height 29
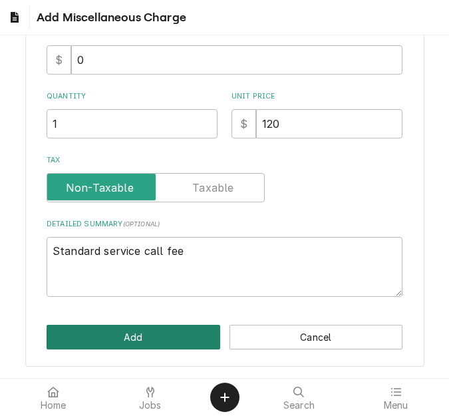
click at [104, 334] on button "Add" at bounding box center [134, 336] width 174 height 25
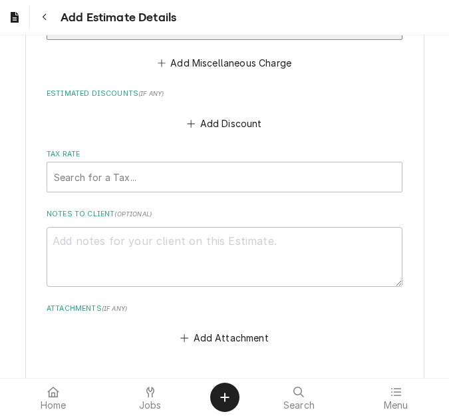
scroll to position [3175, 0]
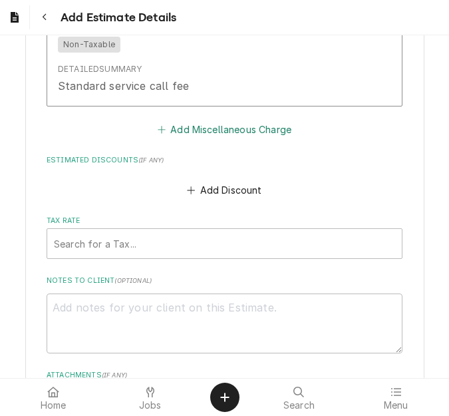
click at [188, 127] on button "Add Miscellaneous Charge" at bounding box center [224, 129] width 138 height 19
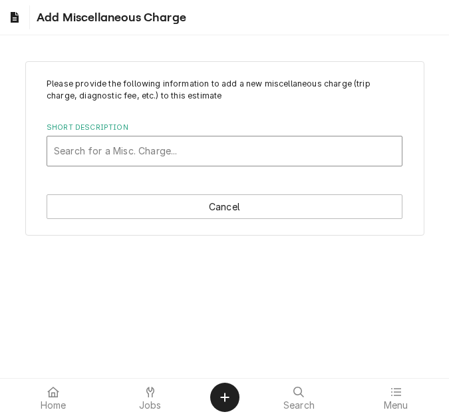
click at [110, 149] on div "Short Description" at bounding box center [224, 151] width 341 height 24
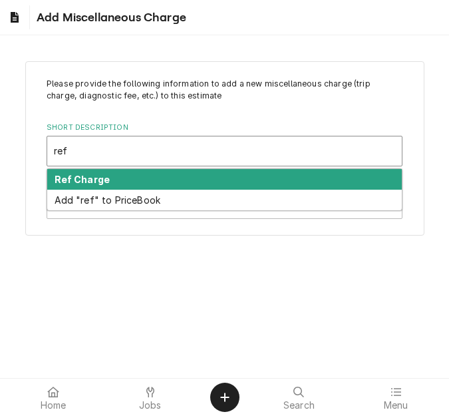
click at [110, 175] on div "Ref Charge" at bounding box center [224, 179] width 354 height 21
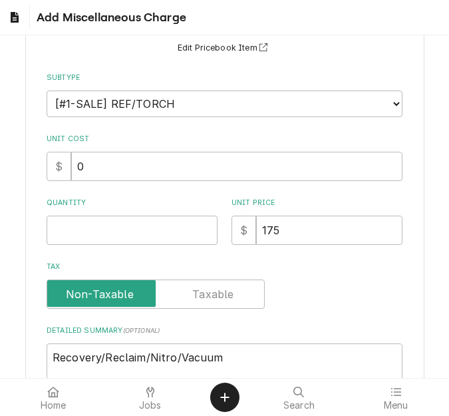
scroll to position [133, 0]
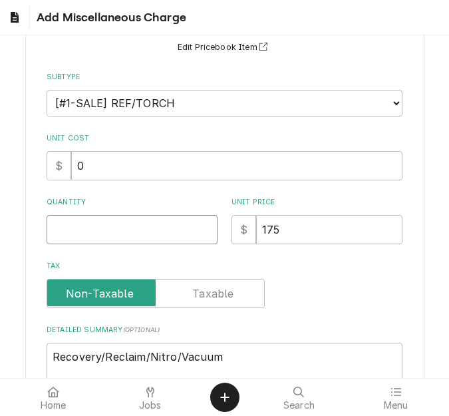
click at [88, 237] on input "Quantity" at bounding box center [132, 229] width 171 height 29
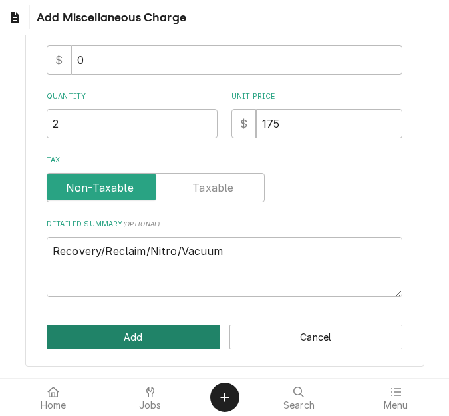
click at [113, 330] on button "Add" at bounding box center [134, 336] width 174 height 25
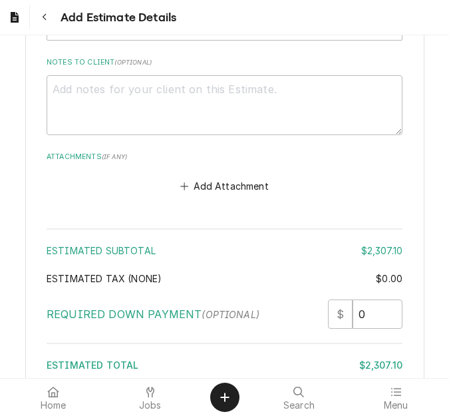
scroll to position [3490, 0]
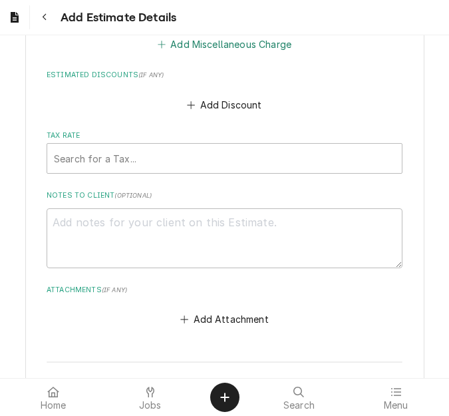
click at [184, 49] on button "Add Miscellaneous Charge" at bounding box center [224, 44] width 138 height 19
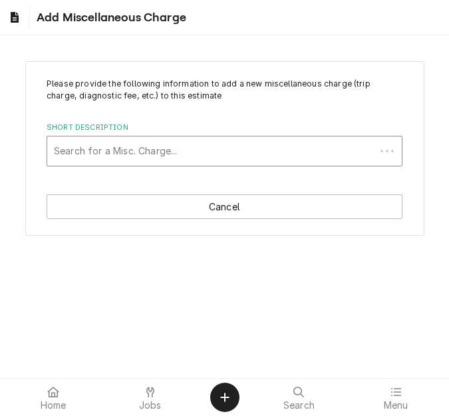
click at [108, 145] on div "Short Description" at bounding box center [211, 151] width 315 height 24
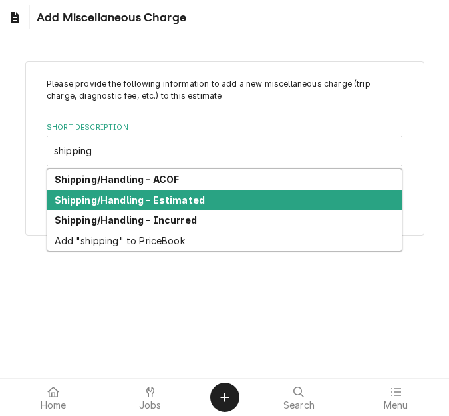
click at [122, 205] on strong "Shipping/Handling - Estimated" at bounding box center [130, 199] width 151 height 11
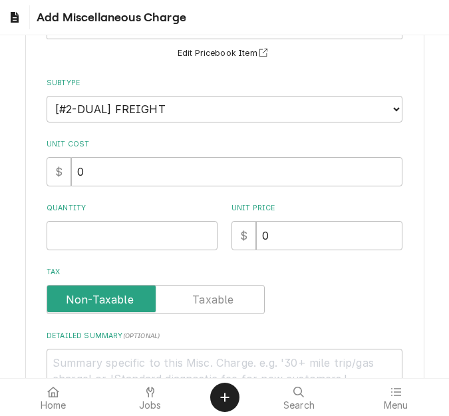
scroll to position [133, 0]
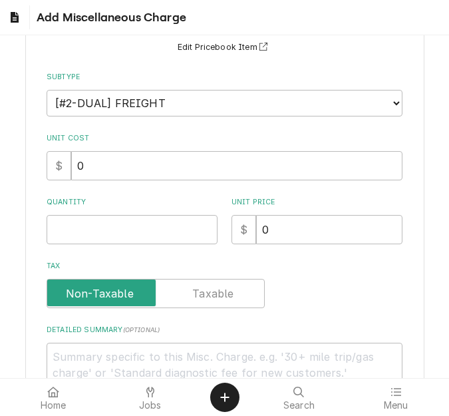
click at [84, 251] on div "Please provide the following information to add a new miscellaneous charge (tri…" at bounding box center [225, 173] width 356 height 457
click at [81, 227] on input "Quantity" at bounding box center [132, 229] width 171 height 29
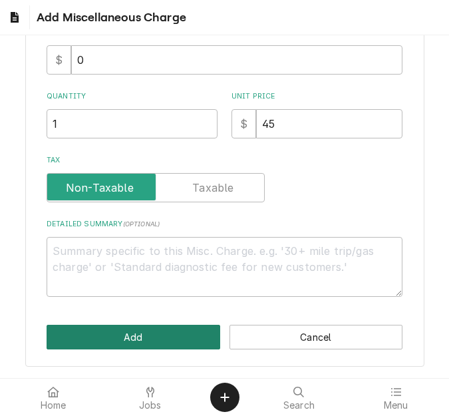
click at [137, 334] on button "Add" at bounding box center [134, 336] width 174 height 25
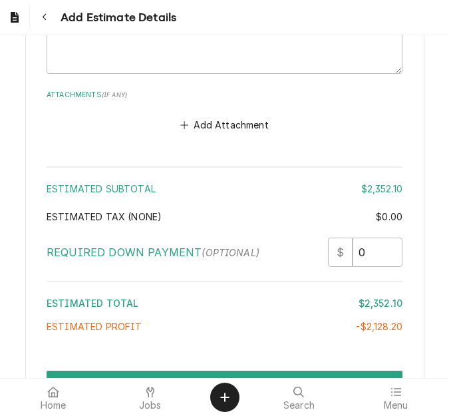
scroll to position [3952, 0]
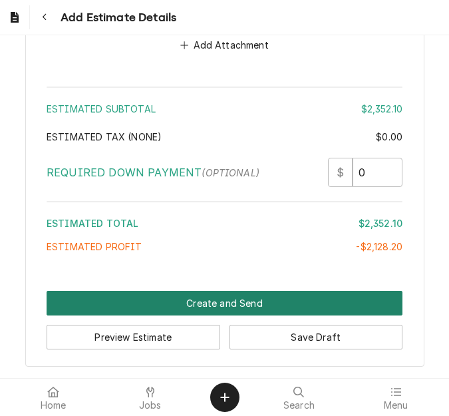
click at [212, 307] on button "Create and Send" at bounding box center [225, 303] width 356 height 25
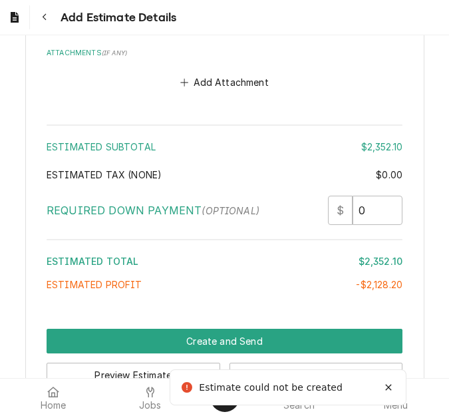
scroll to position [3773, 0]
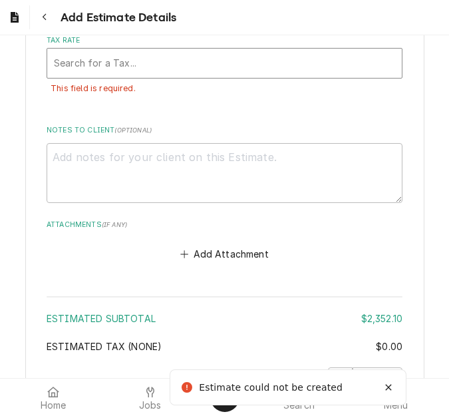
click at [72, 69] on div "Tax Rate" at bounding box center [224, 63] width 341 height 24
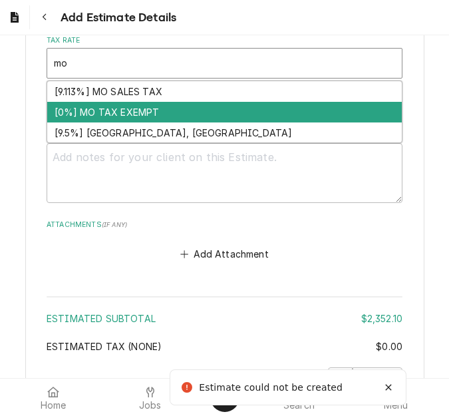
click at [94, 102] on div "[0%] MO TAX EXEMPT" at bounding box center [224, 112] width 354 height 21
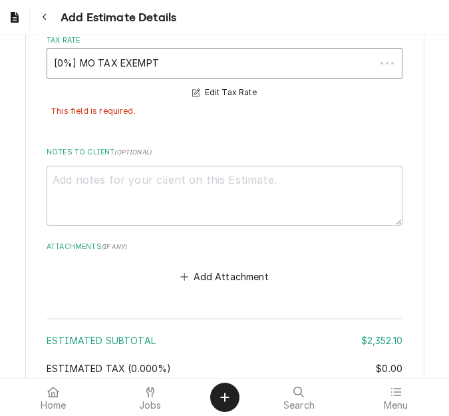
click at [106, 55] on div "Tax Rate" at bounding box center [211, 63] width 315 height 24
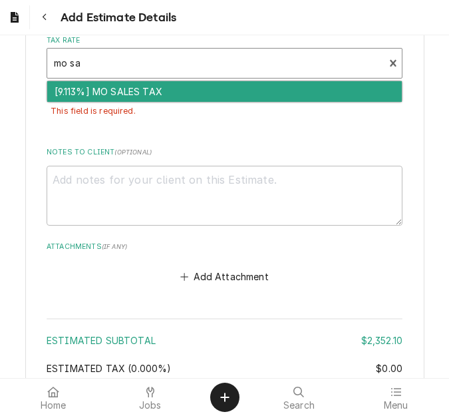
click at [114, 88] on div "[9.113%] MO SALES TAX" at bounding box center [224, 91] width 354 height 21
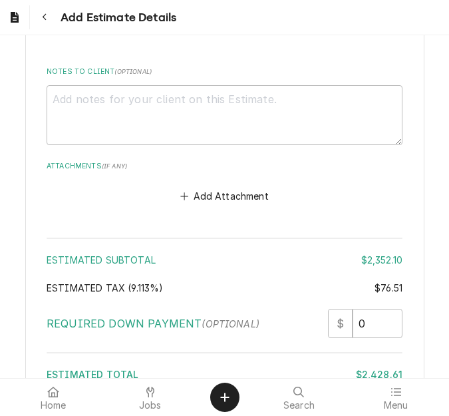
scroll to position [3972, 0]
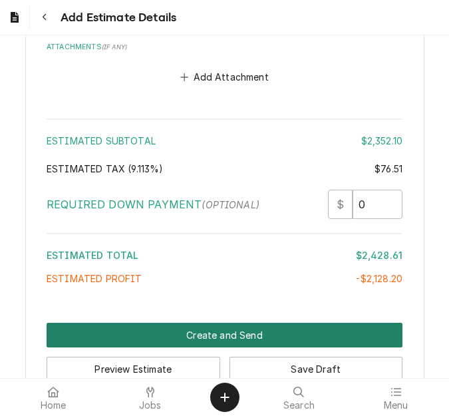
click at [216, 333] on button "Create and Send" at bounding box center [225, 334] width 356 height 25
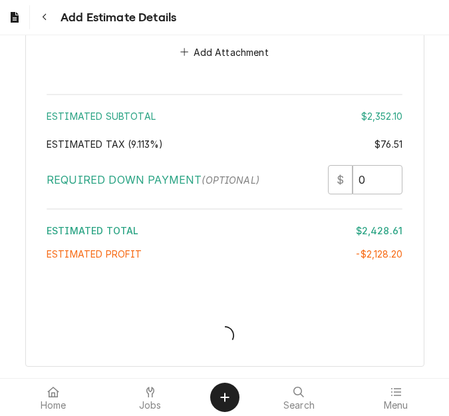
scroll to position [3942, 0]
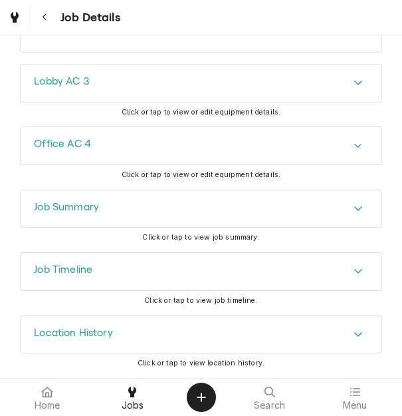
click at [97, 206] on h3 "Job Summary" at bounding box center [66, 207] width 65 height 13
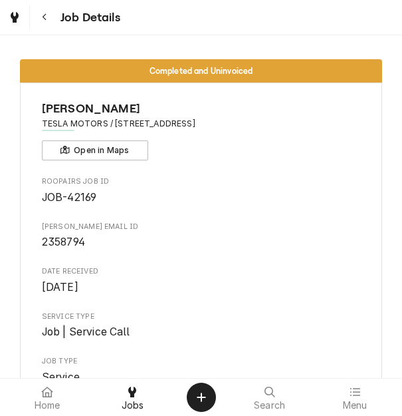
scroll to position [66, 0]
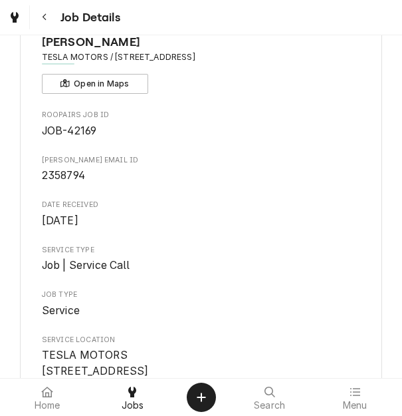
click at [64, 176] on span "2358794" at bounding box center [63, 175] width 43 height 13
copy span "2358794"
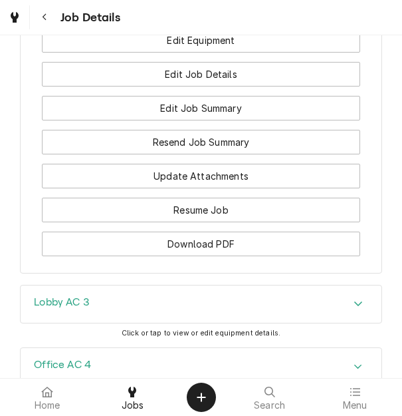
scroll to position [1263, 0]
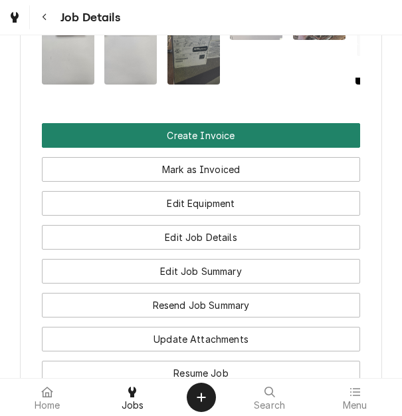
click at [203, 148] on button "Create Invoice" at bounding box center [201, 135] width 319 height 25
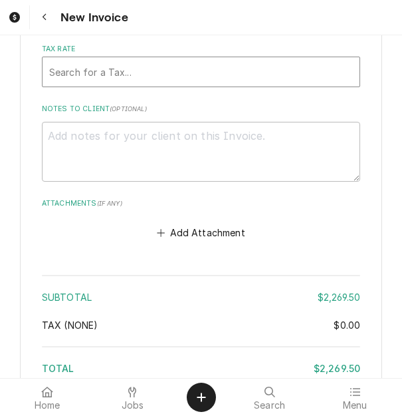
scroll to position [5319, 0]
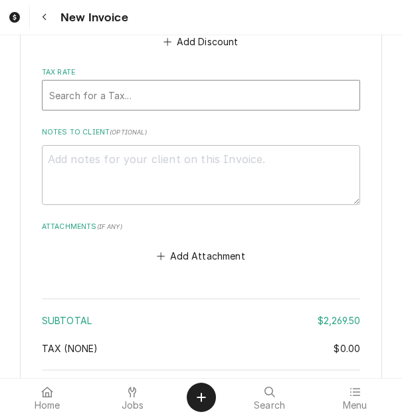
click at [135, 103] on div "Tax Rate" at bounding box center [201, 95] width 305 height 24
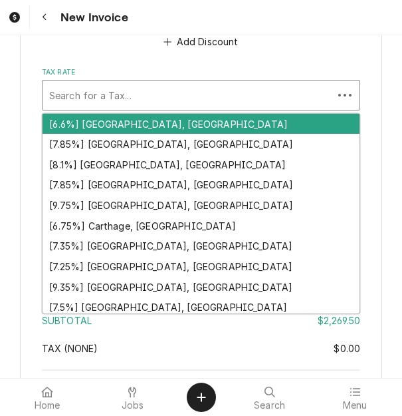
type textarea "x"
type input "m"
type textarea "x"
type input "mo"
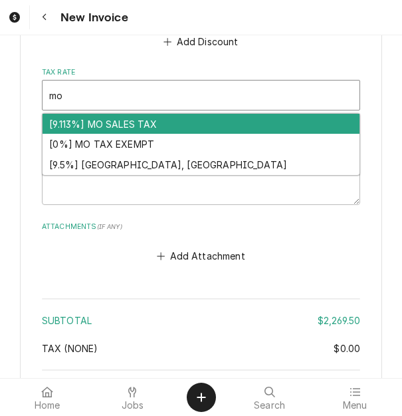
click at [115, 122] on div "[9.113%] MO SALES TAX" at bounding box center [202, 124] width 318 height 21
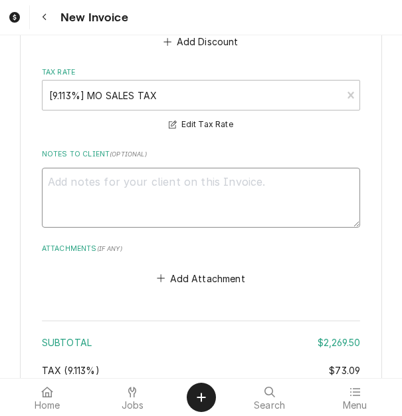
click at [132, 205] on textarea "Notes to Client ( optional )" at bounding box center [201, 198] width 319 height 60
type textarea "x"
type textarea "q"
type textarea "x"
type textarea "qu"
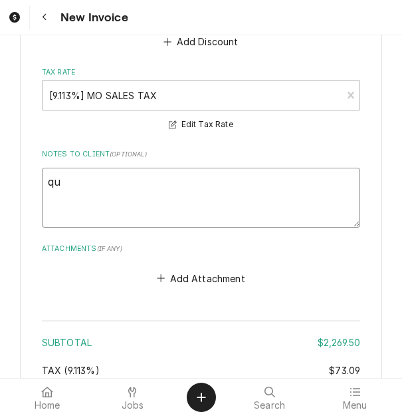
type textarea "x"
type textarea "quot"
type textarea "x"
type textarea "quote"
type textarea "x"
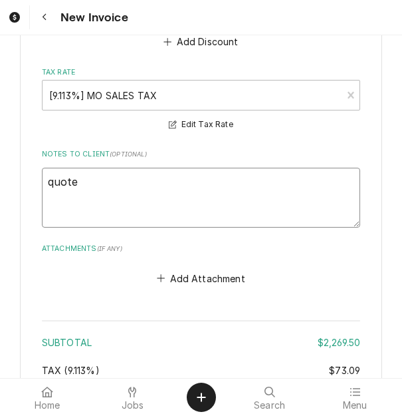
type textarea "quoted"
type textarea "x"
type textarea "quoted"
type textarea "x"
type textarea "quoted o"
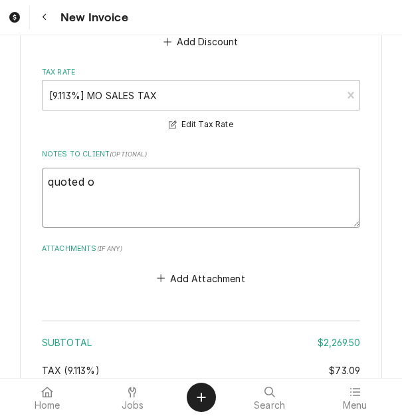
type textarea "x"
type textarea "quoted on"
type textarea "x"
type textarea "quoted on"
click at [186, 188] on textarea "quoted on" at bounding box center [201, 198] width 319 height 60
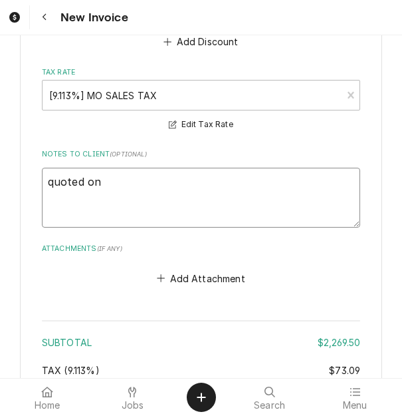
type textarea "x"
type textarea "quoted on 4"
type textarea "x"
type textarea "quoted on 40"
type textarea "x"
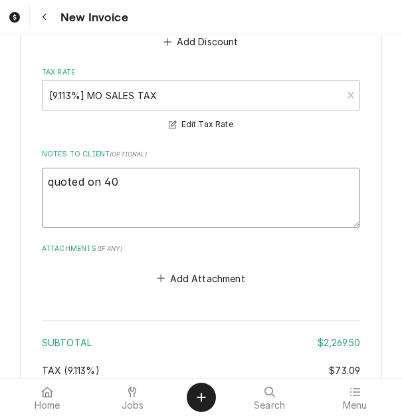
type textarea "quoted on 400"
type textarea "x"
type textarea "quoted on 4006"
type textarea "x"
type textarea "quoted on 400646"
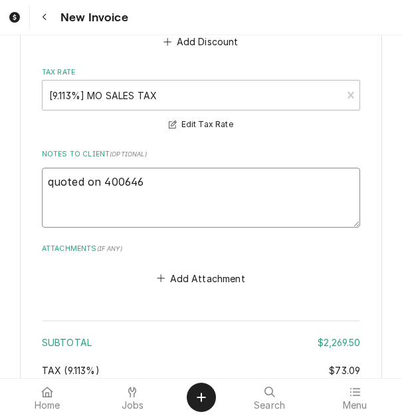
type textarea "x"
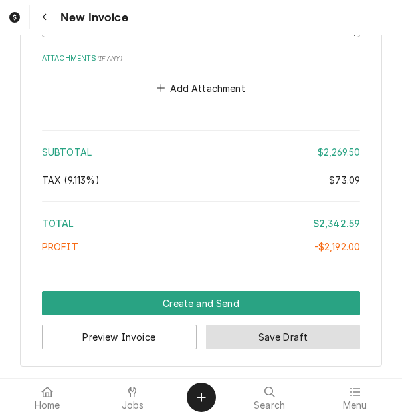
type textarea "quoted on 400646"
click at [235, 334] on button "Save Draft" at bounding box center [283, 336] width 155 height 25
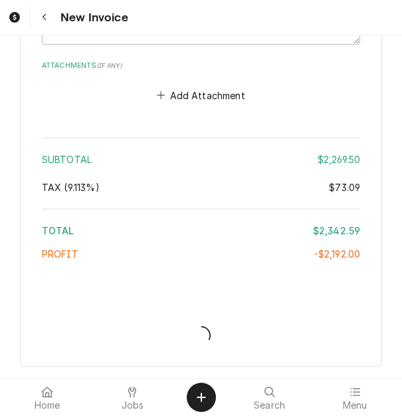
scroll to position [5502, 0]
type textarea "x"
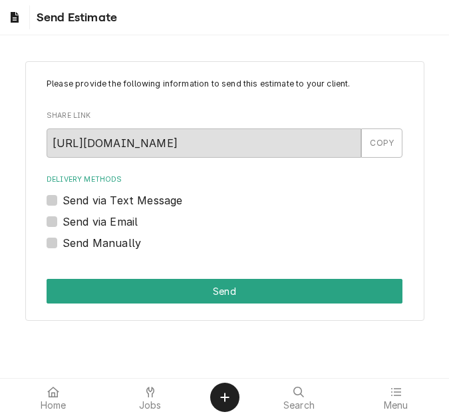
click at [61, 223] on div "Send via Email" at bounding box center [225, 221] width 356 height 16
click at [82, 214] on label "Send via Email" at bounding box center [100, 221] width 75 height 16
click at [82, 214] on input "Send via Email" at bounding box center [241, 227] width 356 height 29
checkbox input "true"
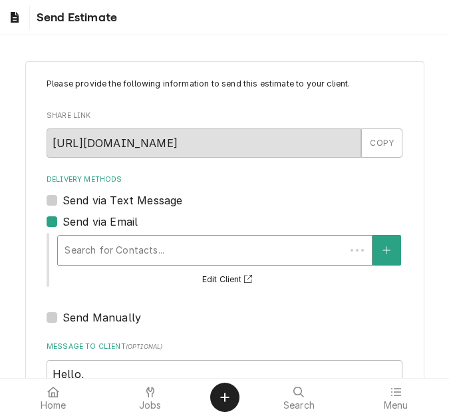
click at [111, 235] on div "Search for Contacts..." at bounding box center [201, 249] width 287 height 29
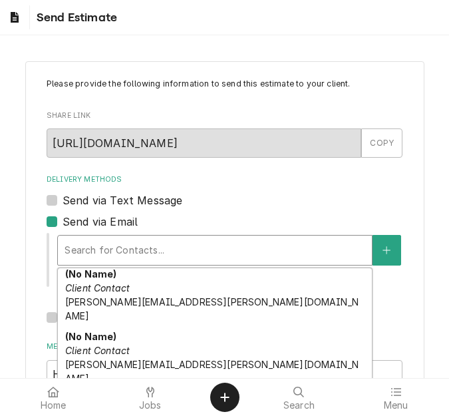
scroll to position [95, 0]
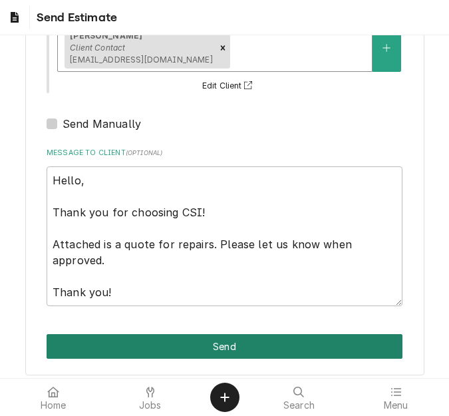
scroll to position [219, 0]
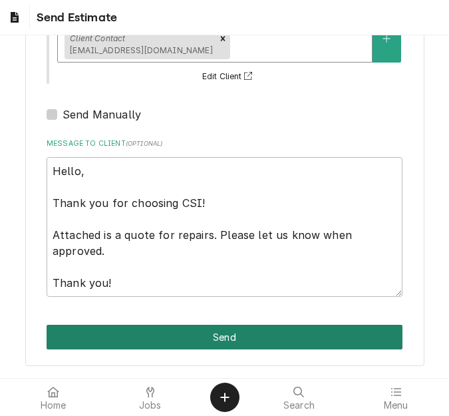
click at [198, 337] on button "Send" at bounding box center [225, 336] width 356 height 25
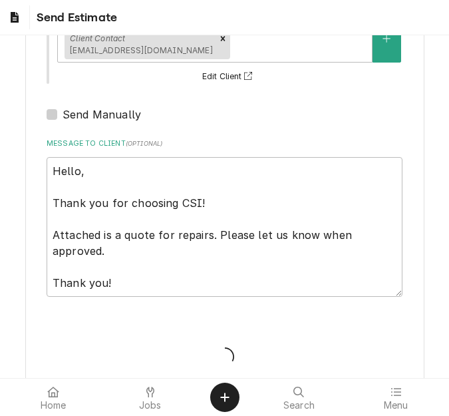
type textarea "x"
